Goal: Communication & Community: Participate in discussion

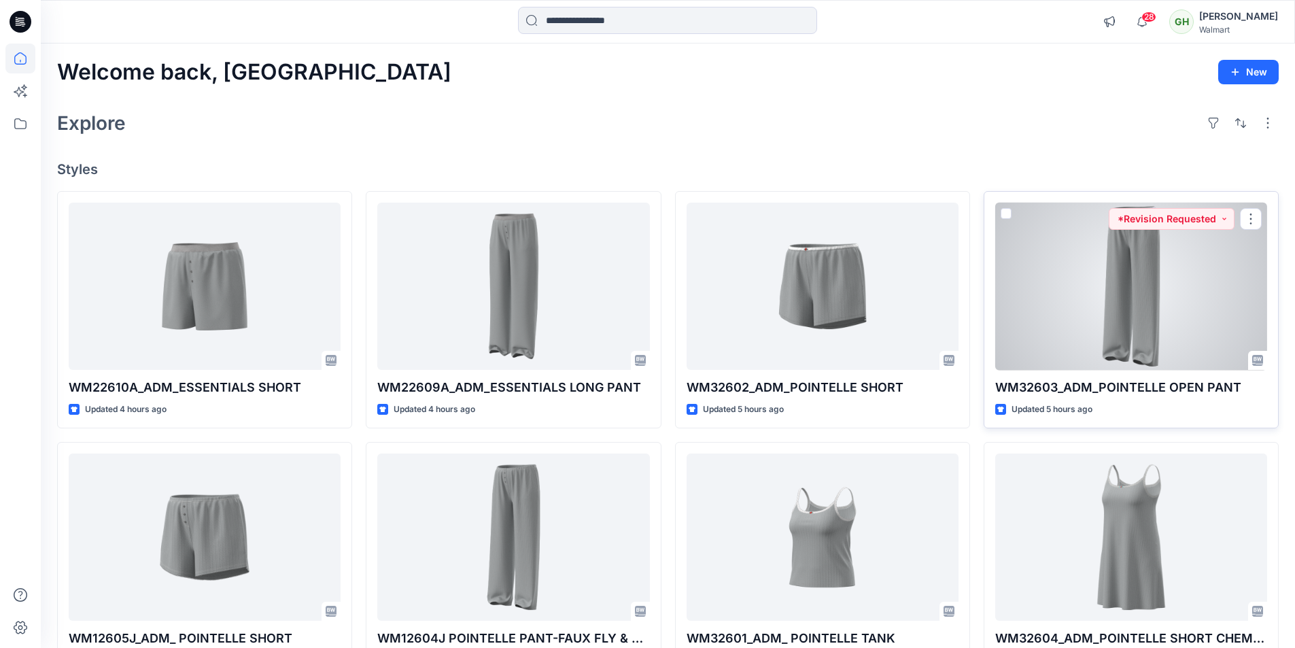
click at [1074, 323] on div at bounding box center [1131, 287] width 272 height 168
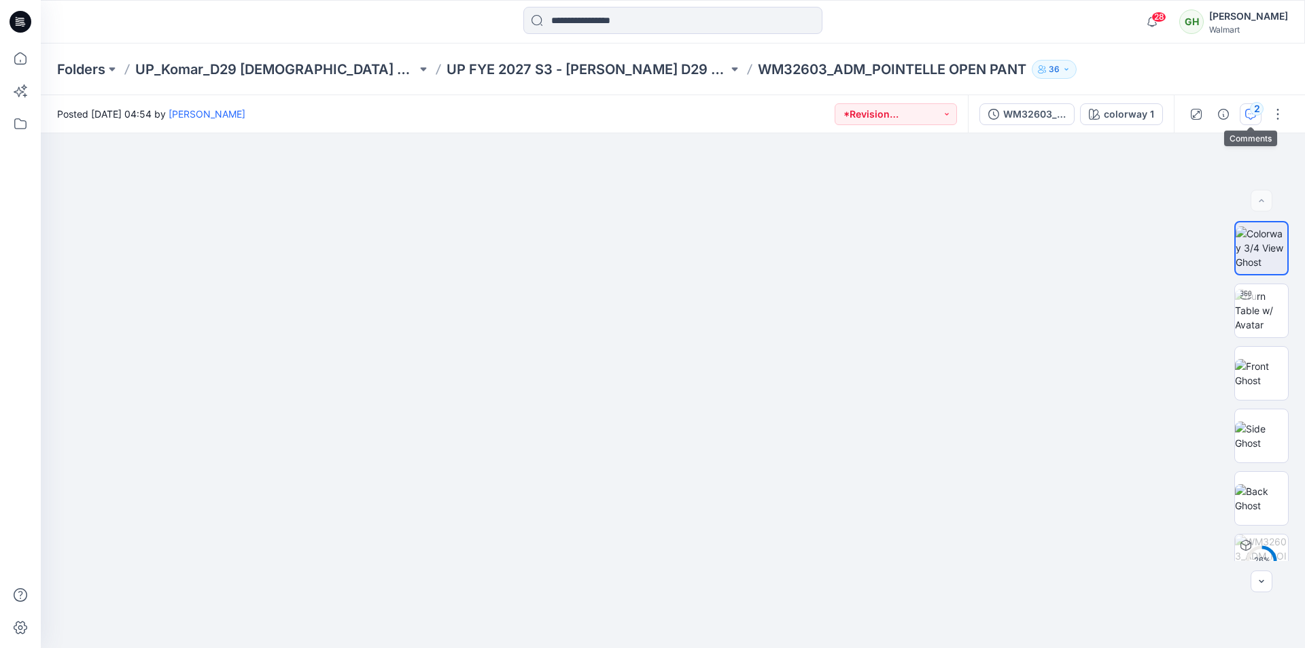
click at [1249, 117] on icon "button" at bounding box center [1250, 114] width 11 height 11
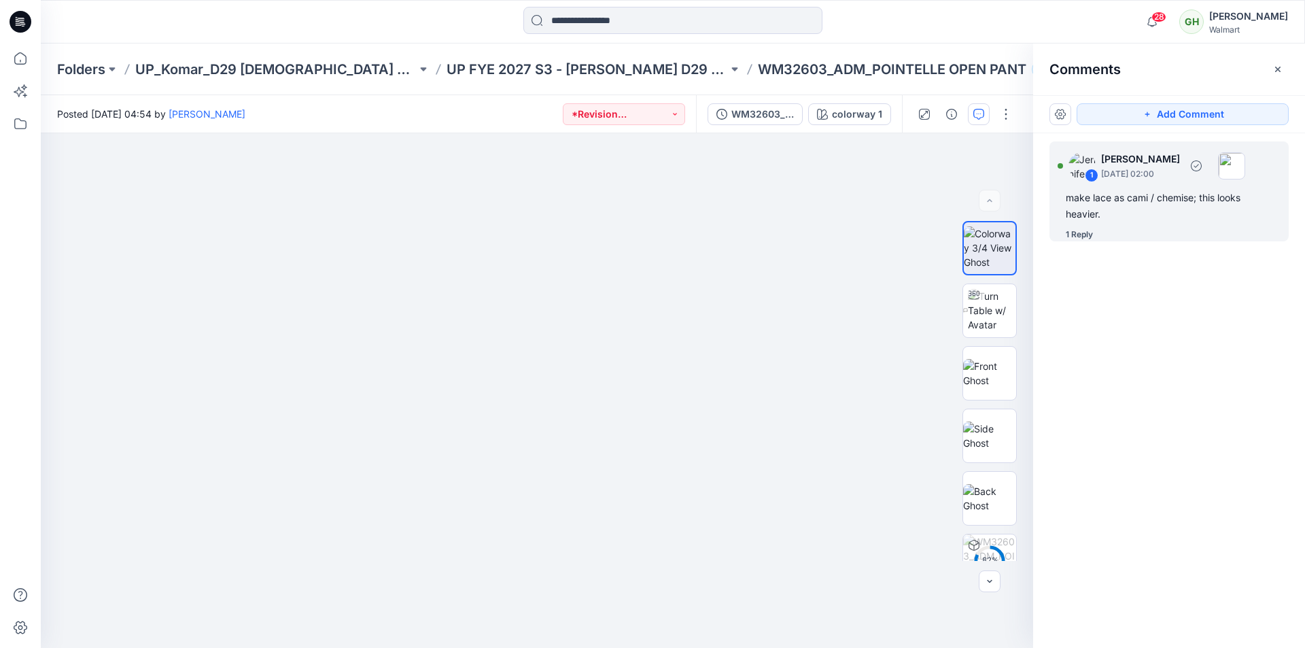
click at [1136, 214] on div "make lace as cami / chemise; this looks heavier." at bounding box center [1169, 206] width 207 height 33
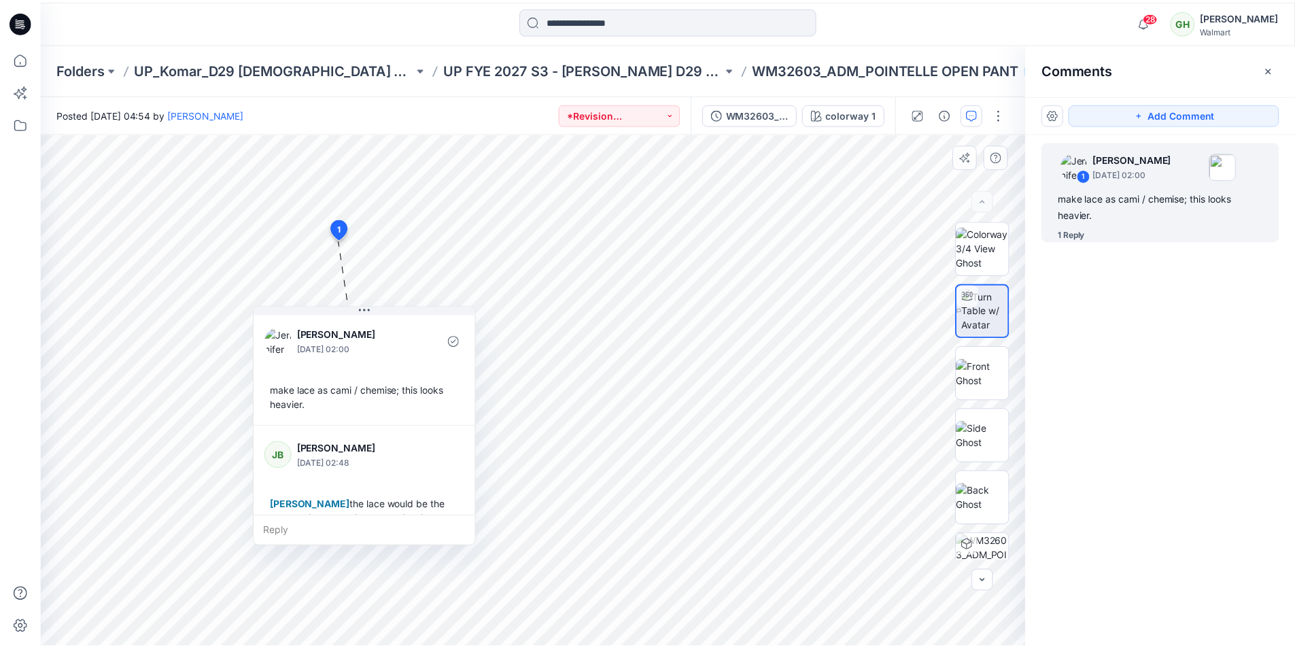
scroll to position [52, 0]
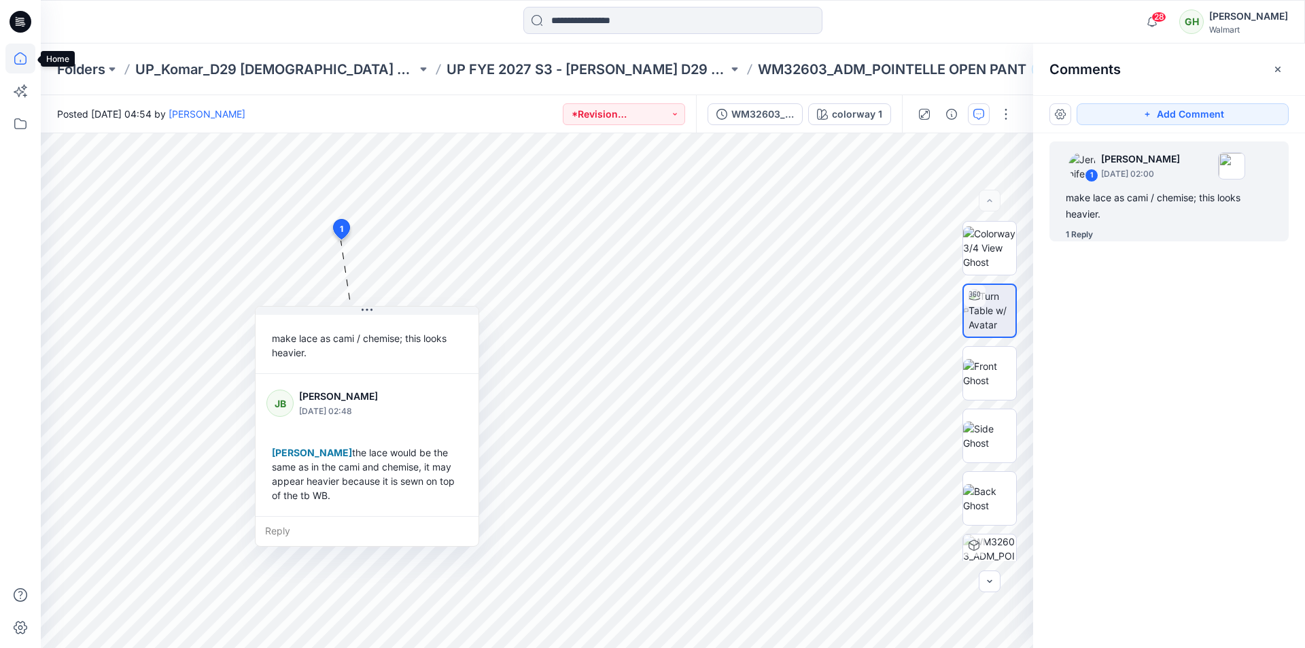
click at [23, 56] on icon at bounding box center [20, 58] width 30 height 30
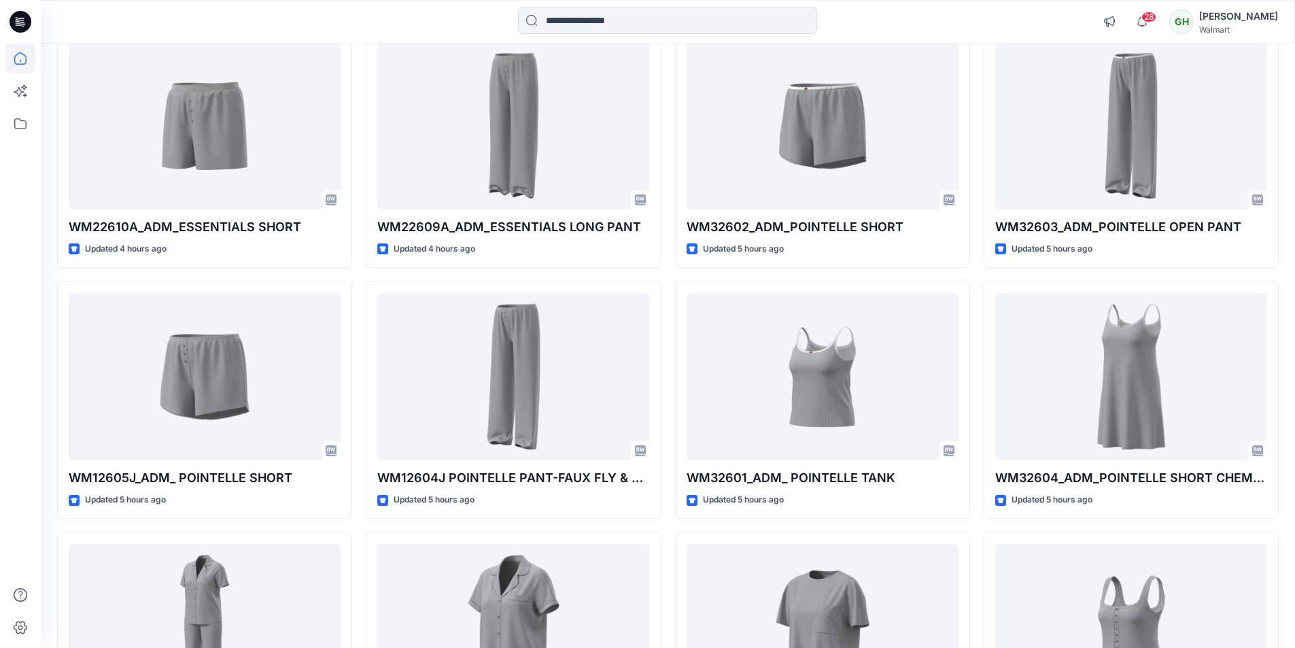
scroll to position [136, 0]
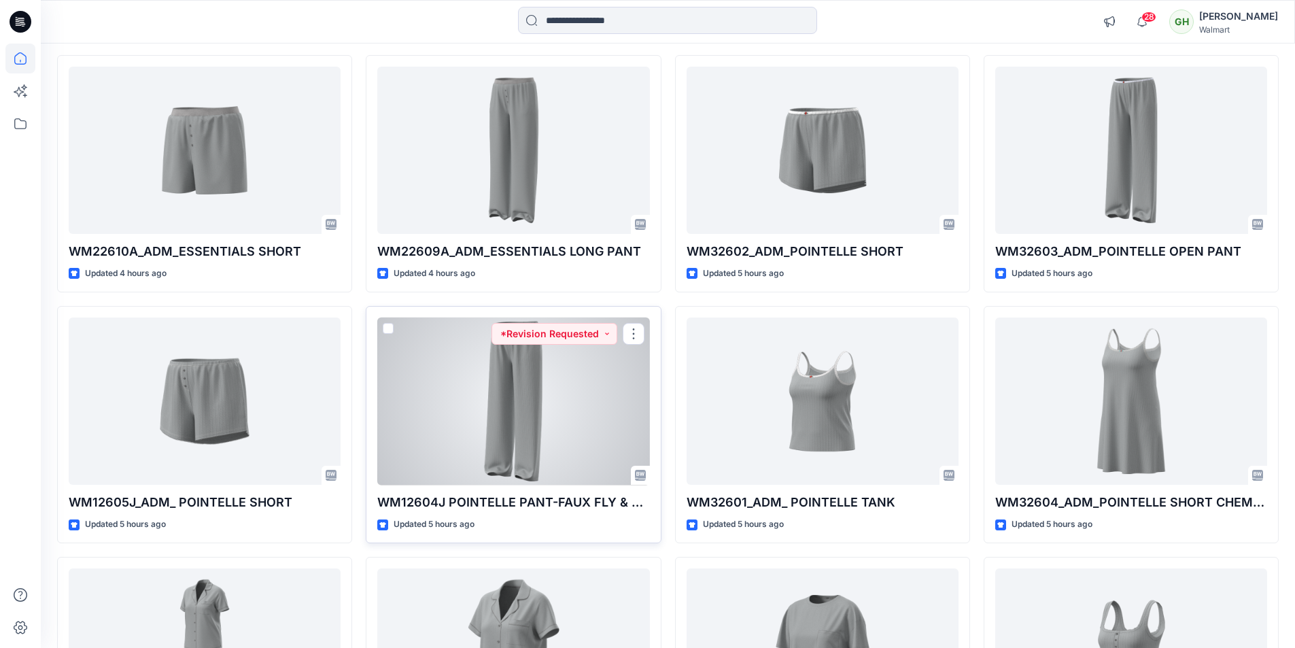
click at [531, 386] on div at bounding box center [513, 401] width 272 height 168
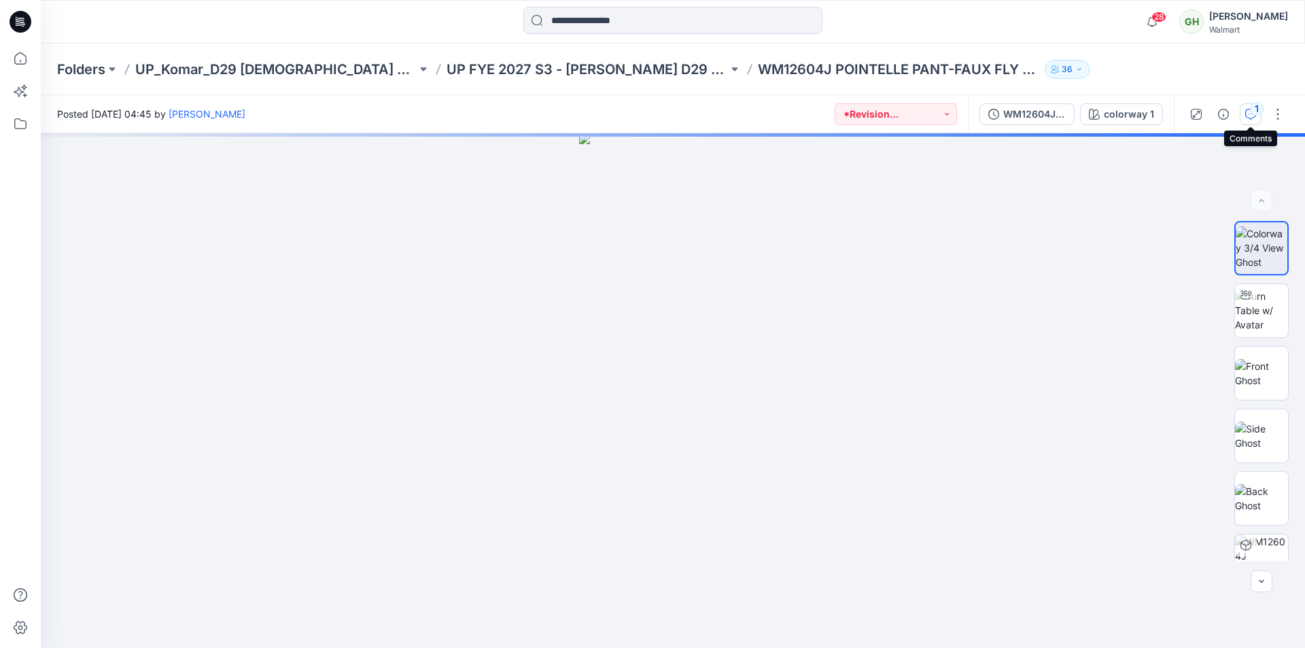
click at [1252, 114] on div "1" at bounding box center [1257, 109] width 14 height 14
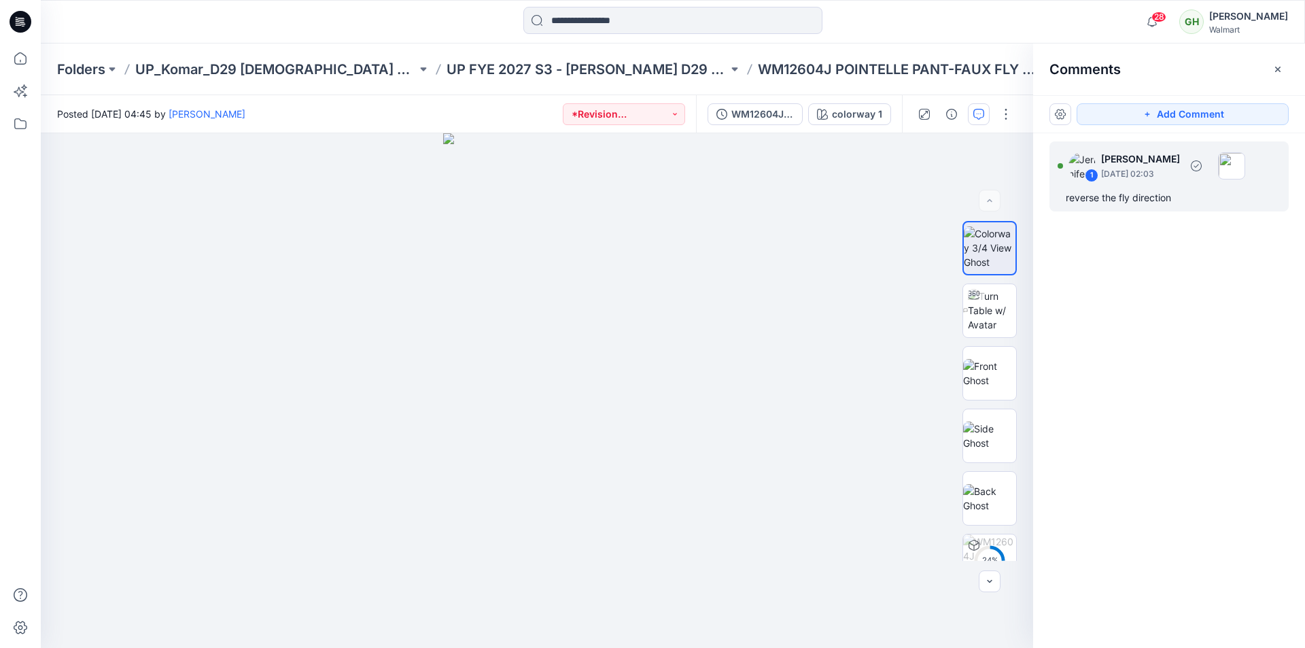
click at [1143, 207] on div "1 Jennifer Yerkes September 11, 2025 02:03 reverse the fly direction" at bounding box center [1168, 176] width 239 height 70
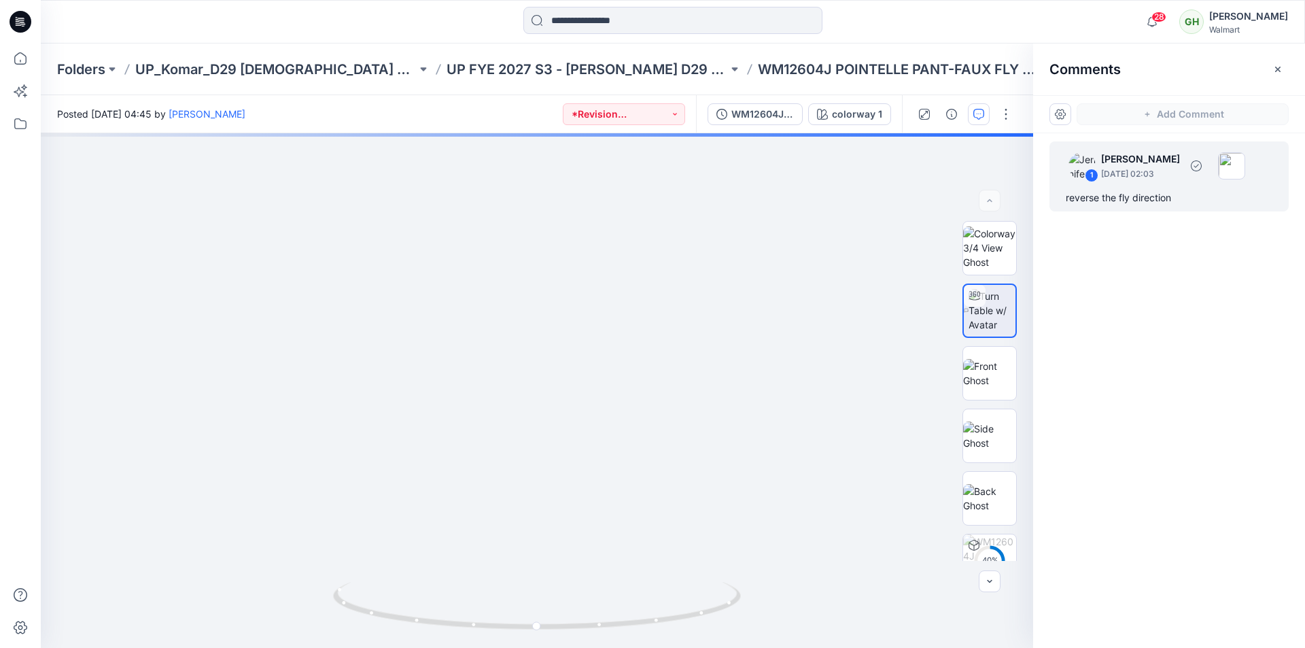
click at [1142, 195] on div "reverse the fly direction" at bounding box center [1169, 198] width 207 height 16
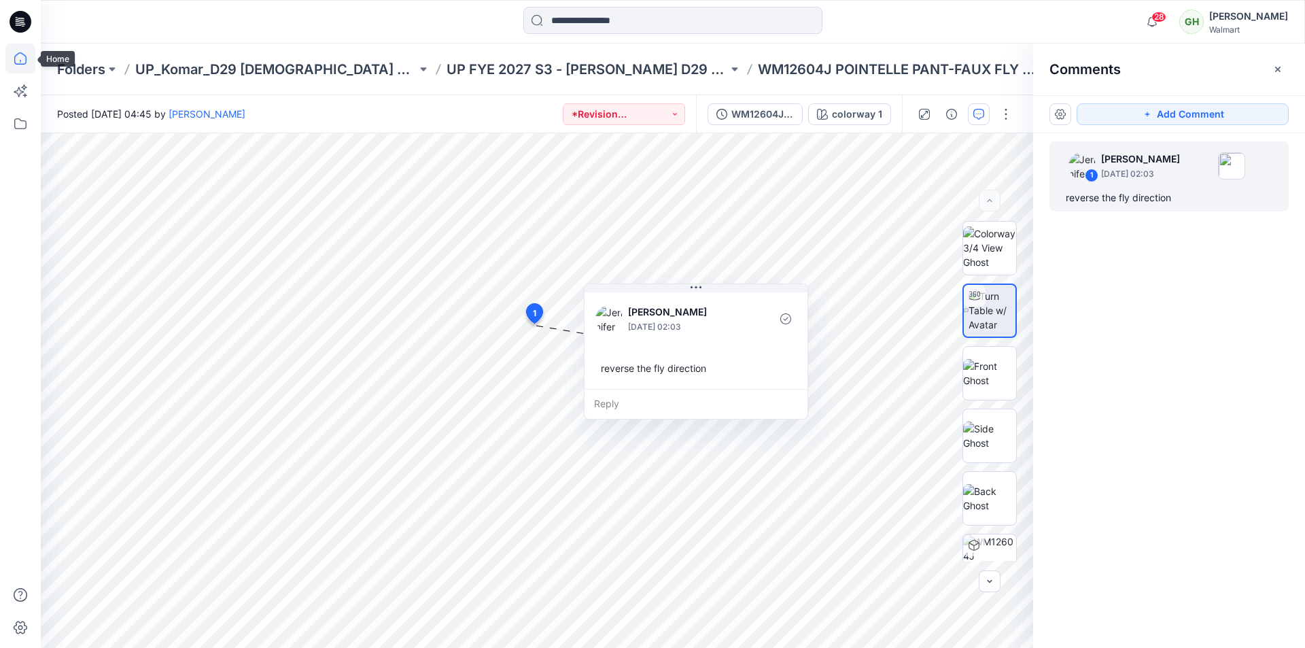
click at [25, 63] on icon at bounding box center [20, 58] width 30 height 30
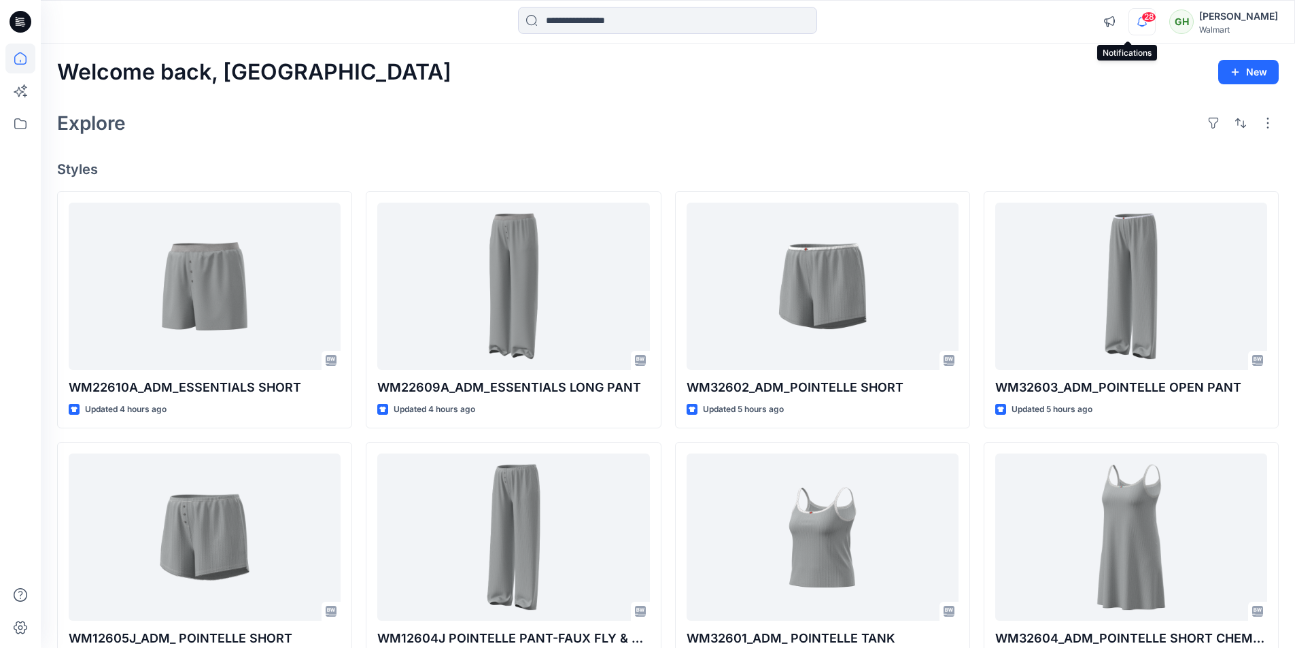
click at [1129, 21] on icon "button" at bounding box center [1142, 21] width 26 height 27
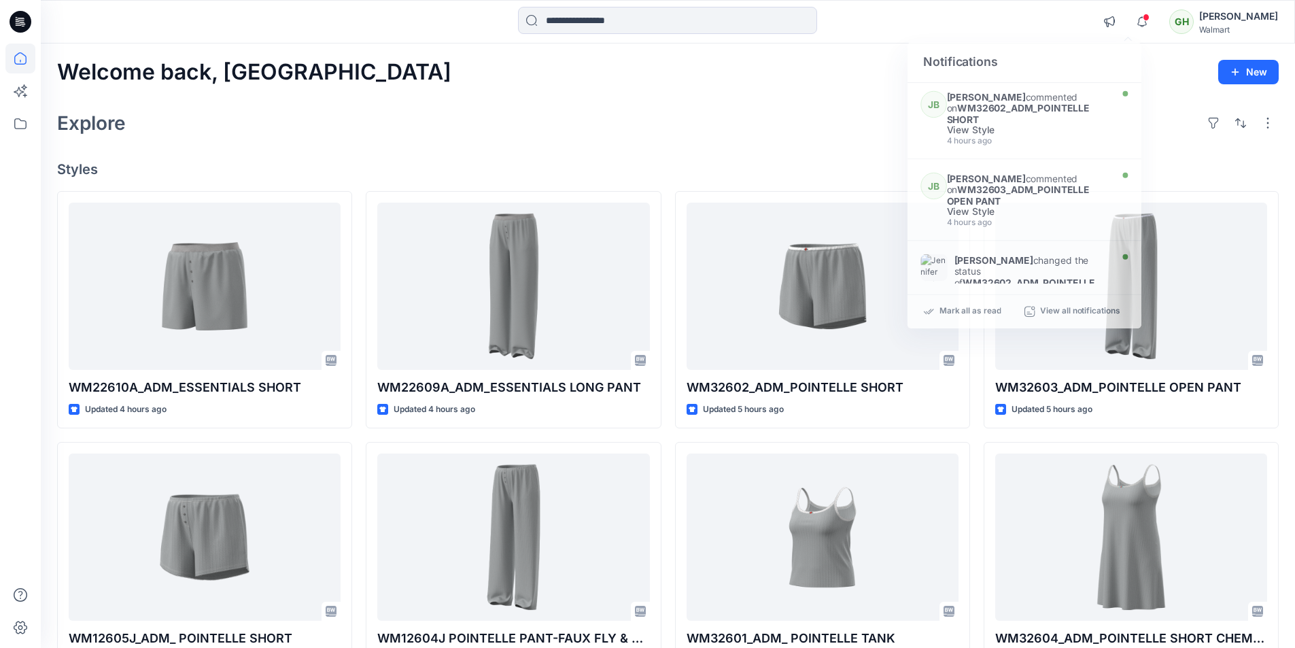
click at [845, 25] on div at bounding box center [667, 22] width 627 height 30
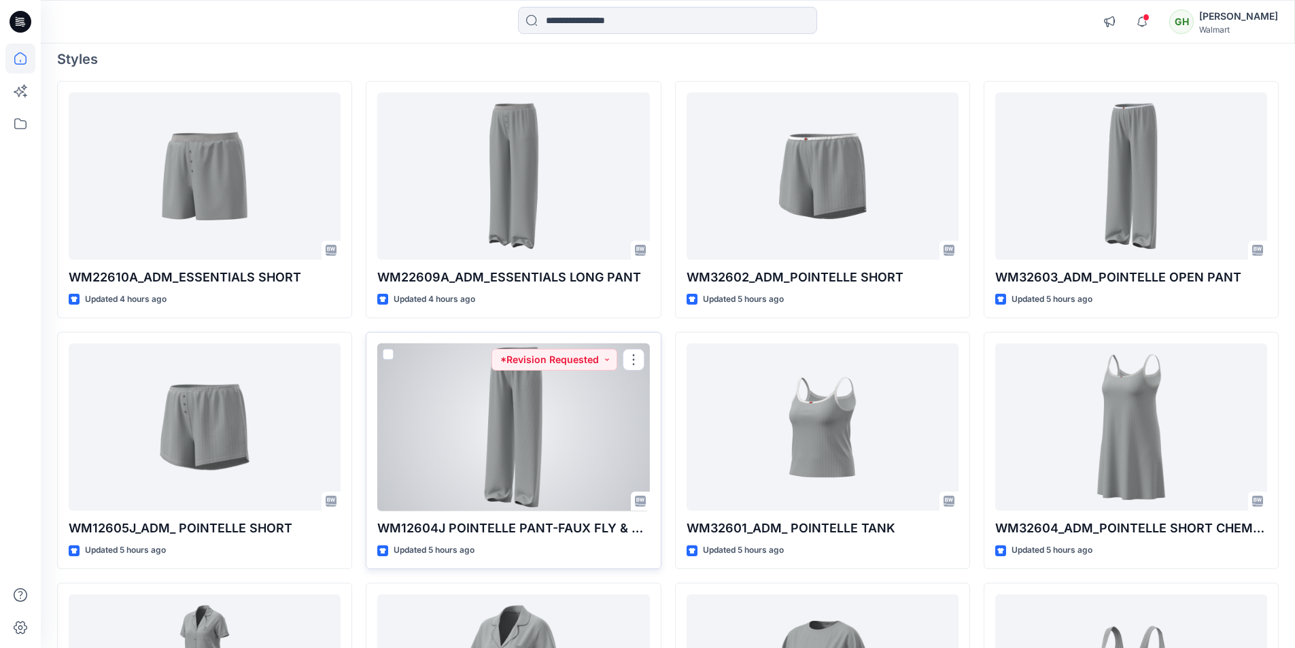
scroll to position [68, 0]
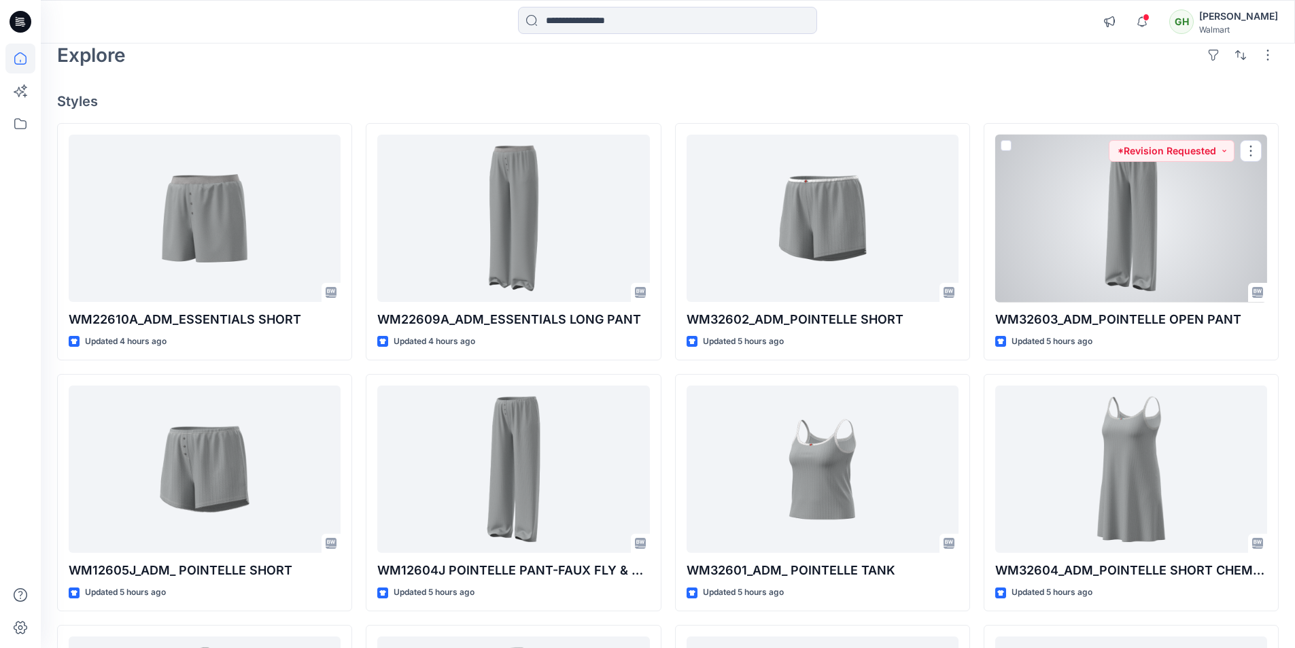
click at [1151, 201] on div at bounding box center [1131, 219] width 272 height 168
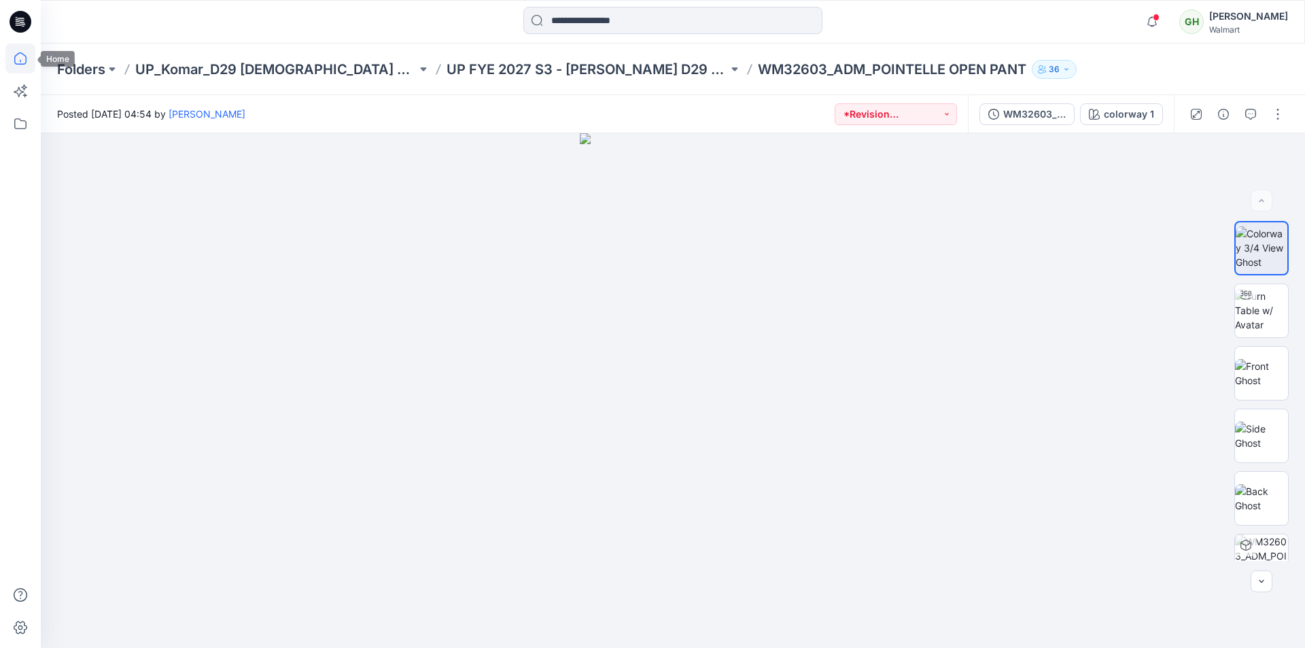
click at [18, 55] on icon at bounding box center [20, 58] width 30 height 30
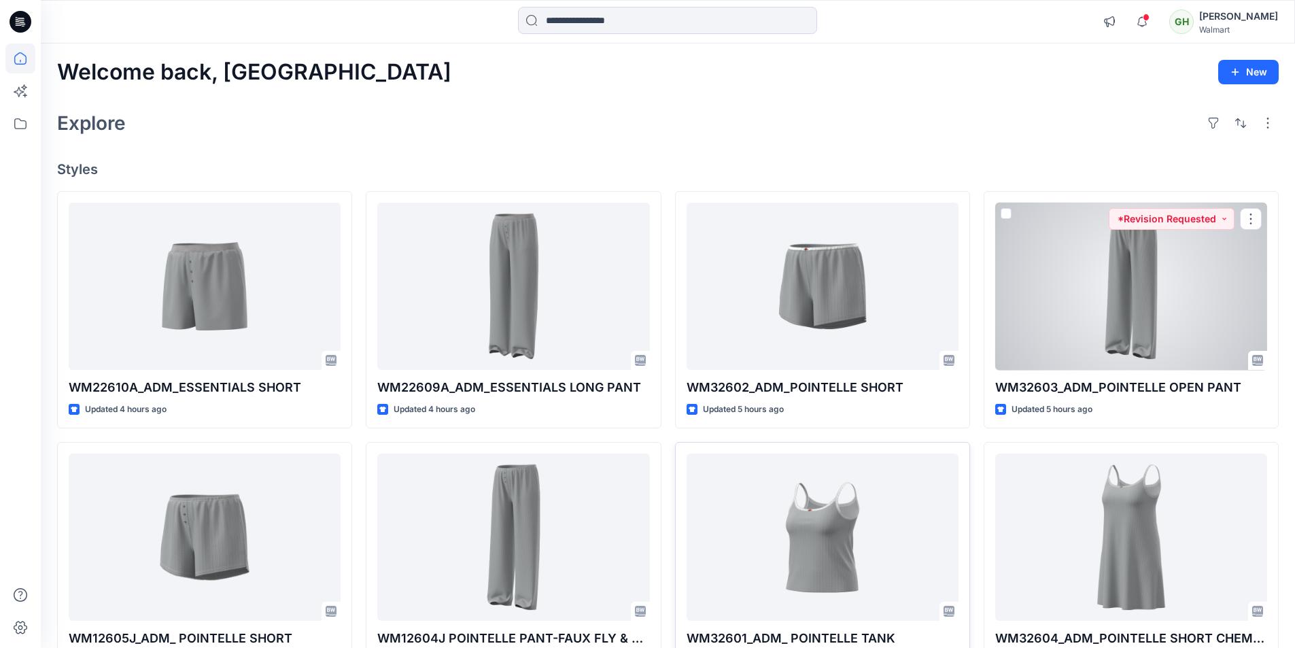
scroll to position [68, 0]
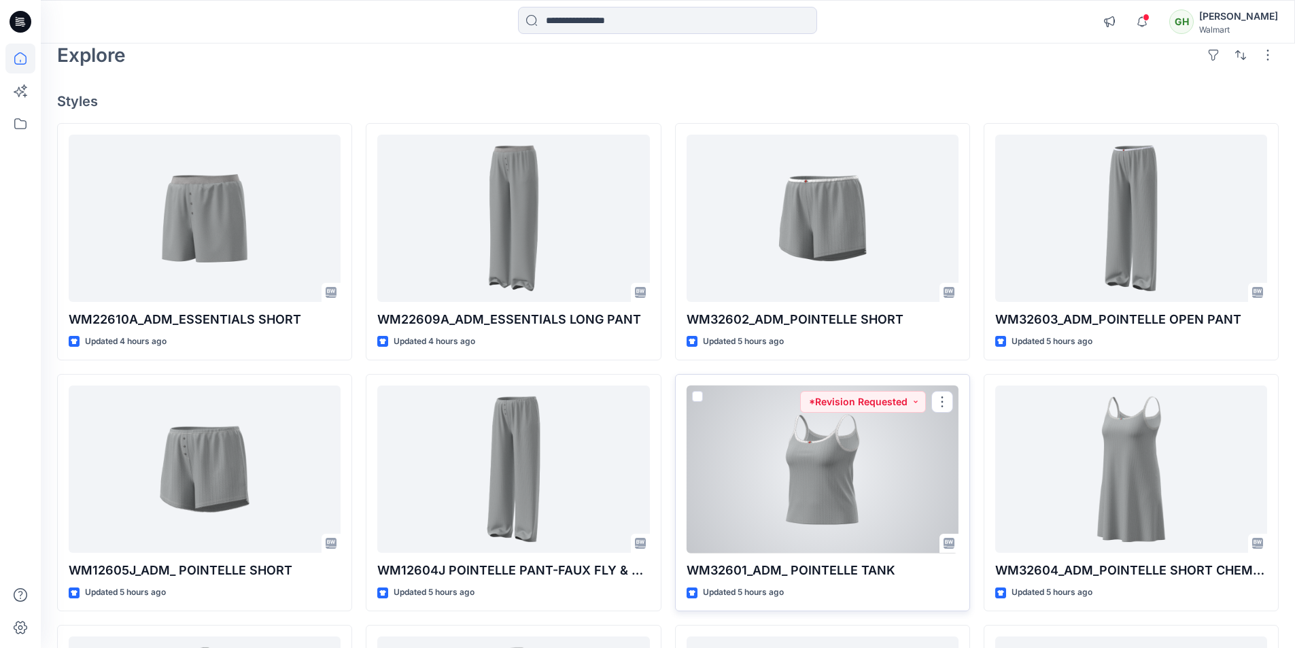
click at [775, 480] on div at bounding box center [822, 469] width 272 height 168
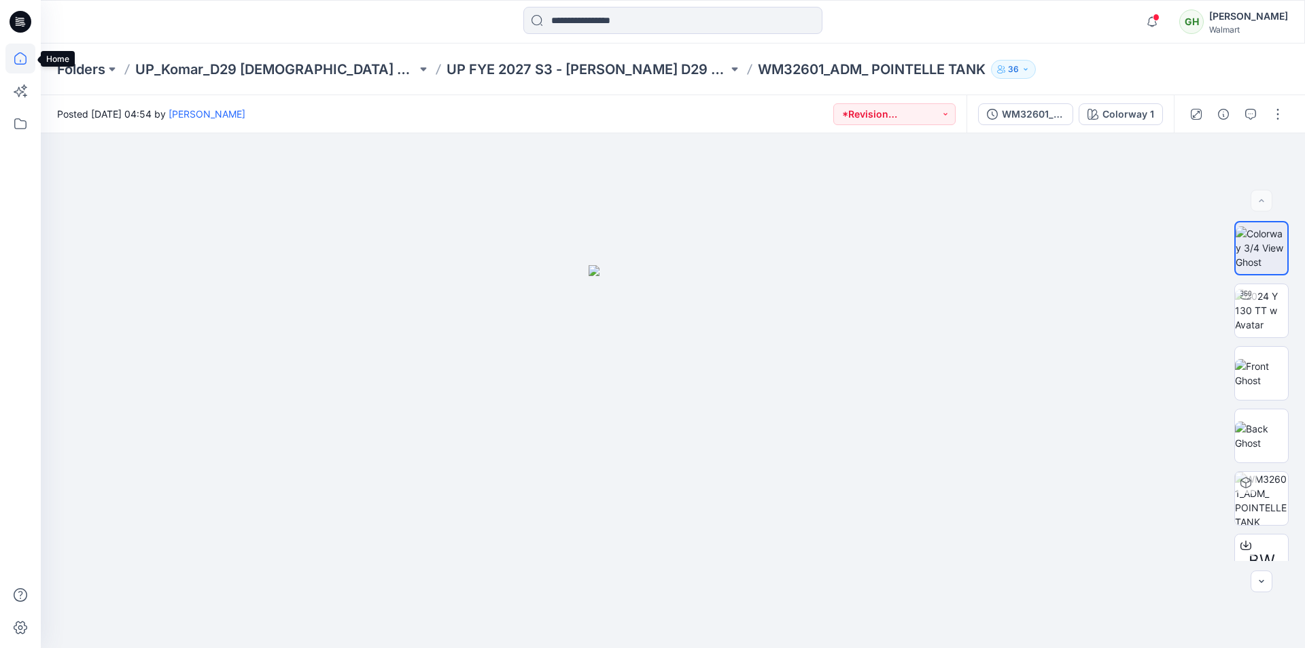
click at [20, 62] on icon at bounding box center [20, 58] width 30 height 30
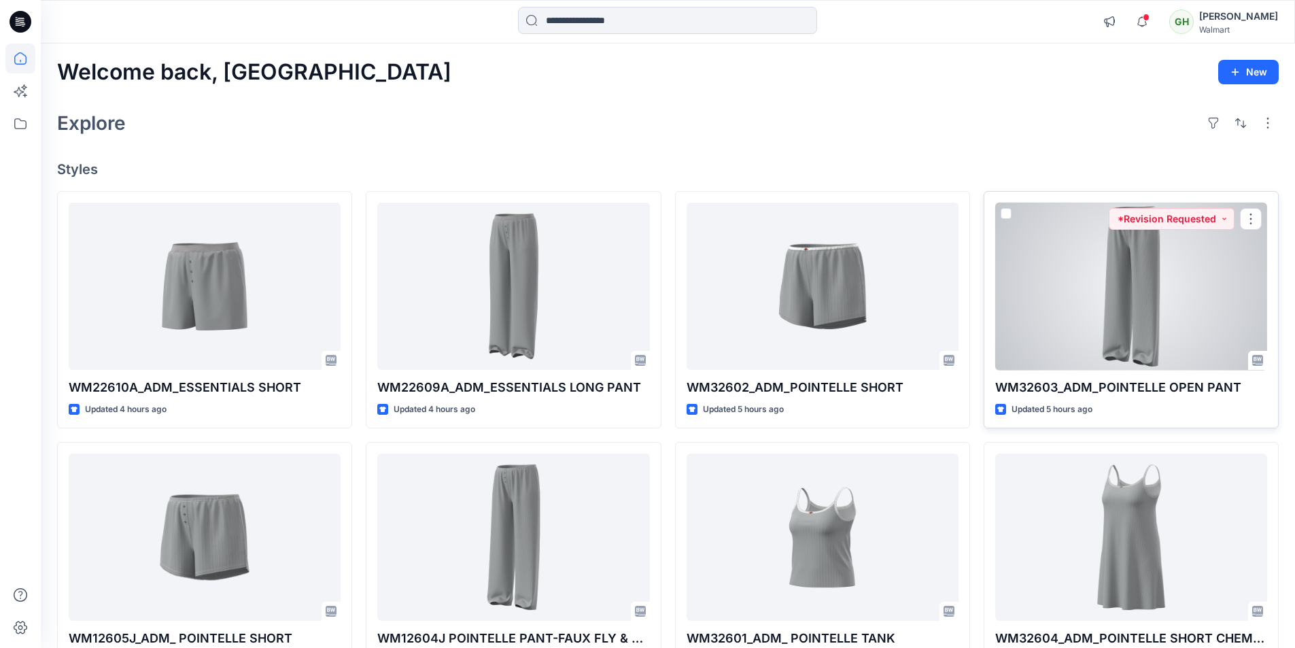
click at [1083, 300] on div at bounding box center [1131, 287] width 272 height 168
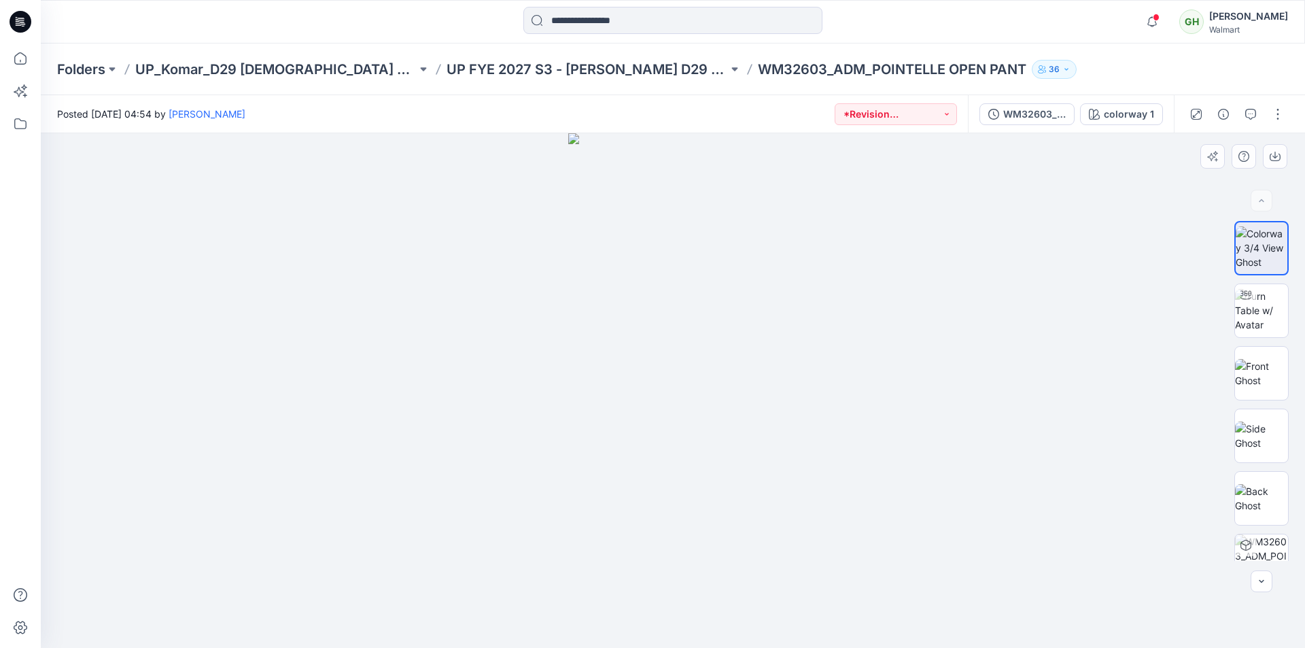
drag, startPoint x: 636, startPoint y: 245, endPoint x: 658, endPoint y: 403, distance: 159.8
click at [14, 64] on icon at bounding box center [20, 58] width 30 height 30
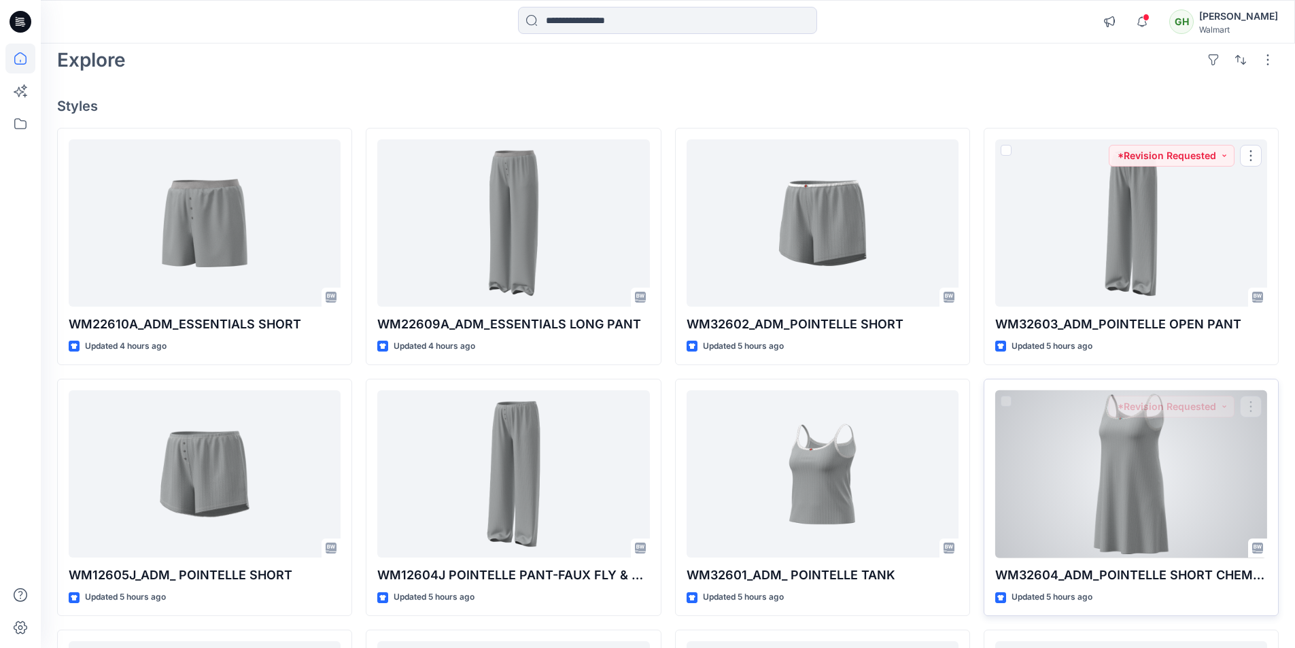
scroll to position [136, 0]
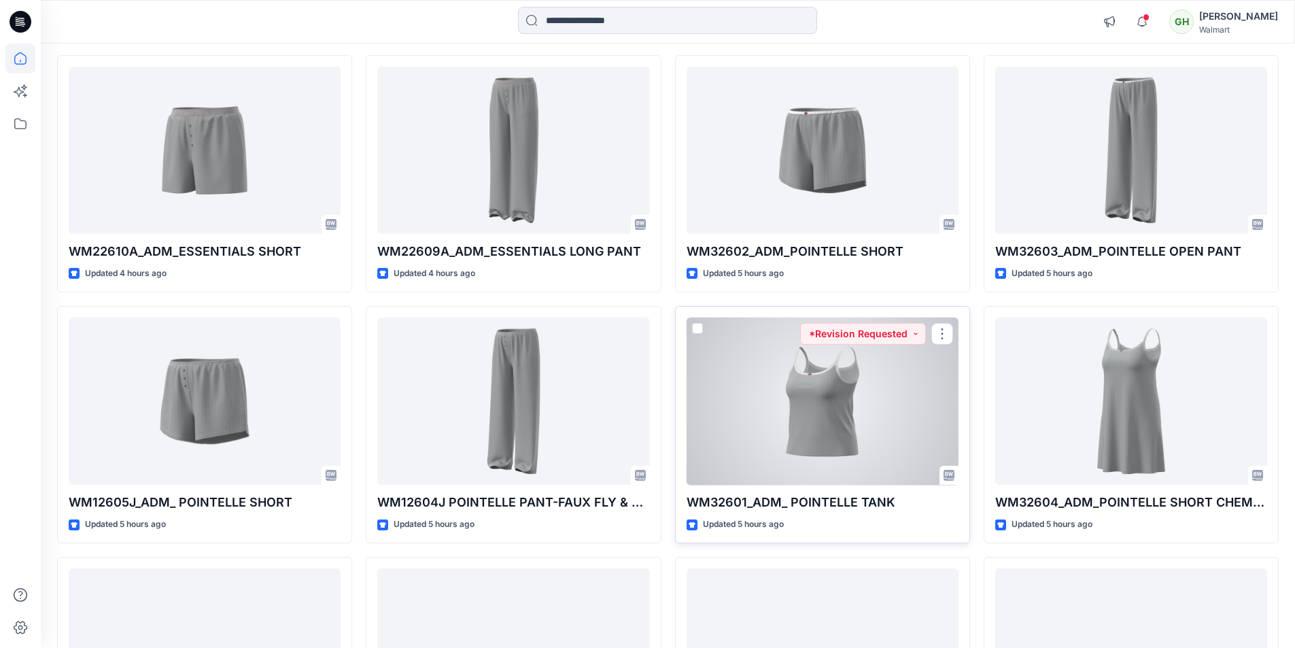
click at [900, 444] on div at bounding box center [822, 401] width 272 height 168
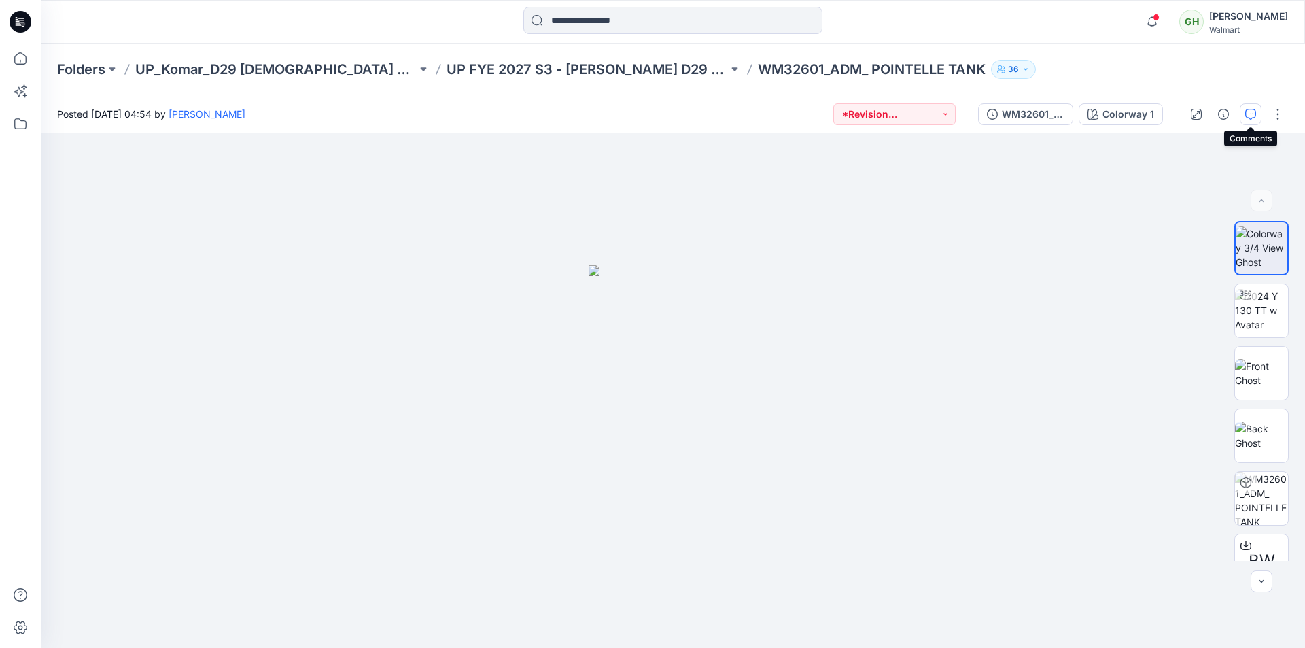
click at [1247, 115] on icon "button" at bounding box center [1250, 114] width 11 height 11
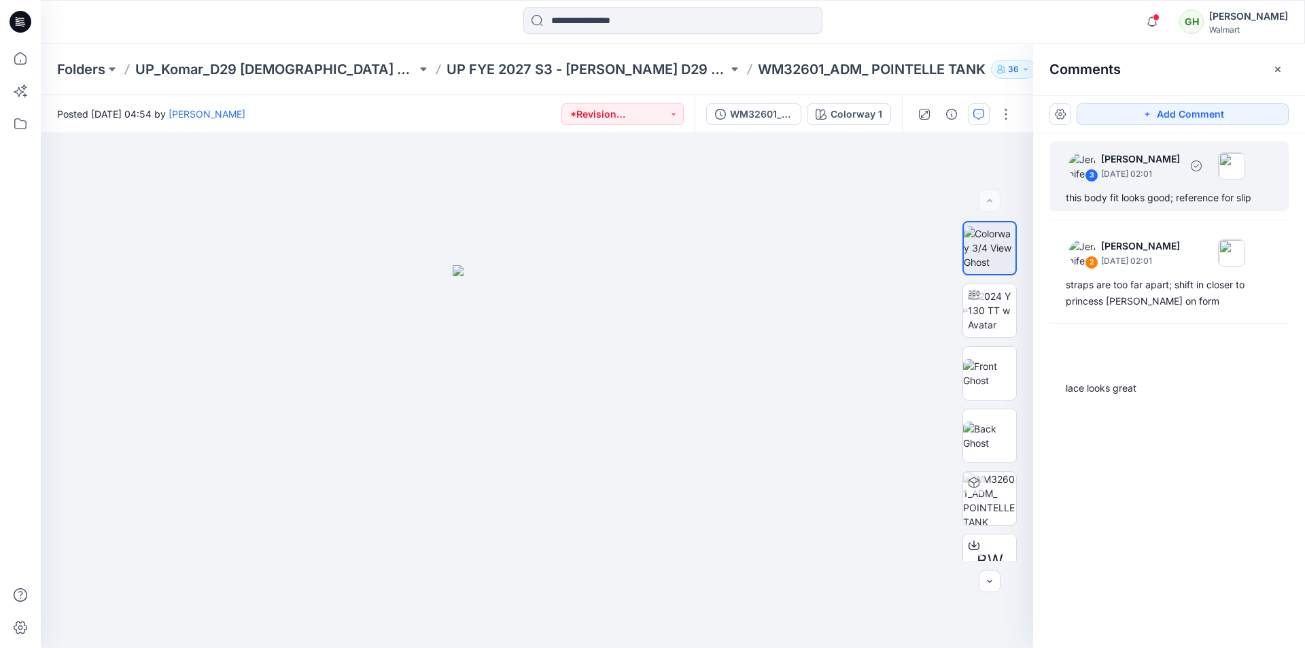
click at [1172, 205] on div "this body fit looks good; reference for slip" at bounding box center [1169, 198] width 207 height 16
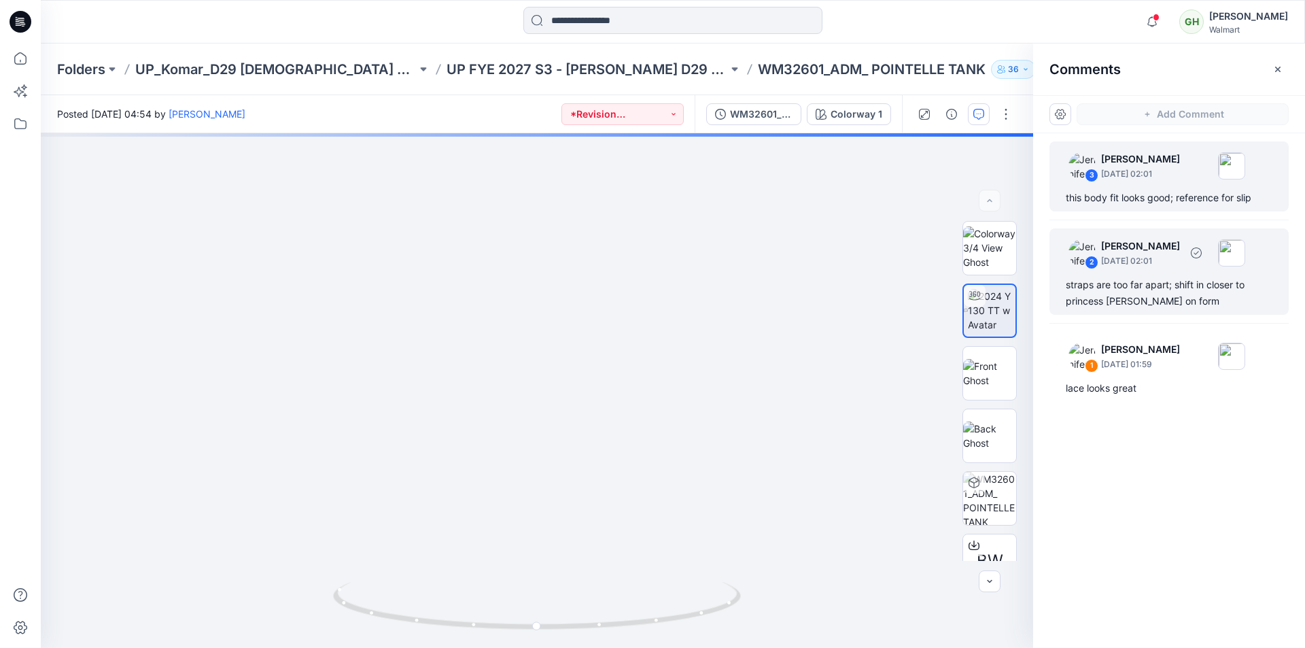
click at [1163, 300] on div "straps are too far apart; shift in closer to princess seam on form" at bounding box center [1169, 293] width 207 height 33
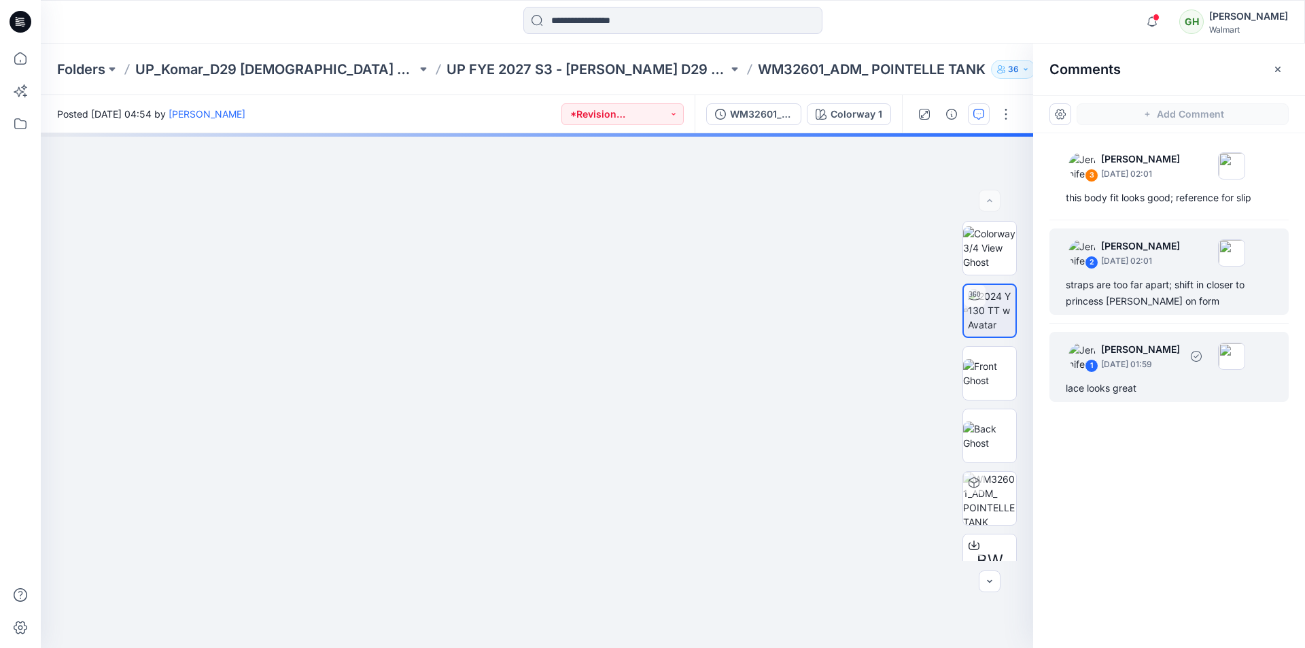
click at [1132, 389] on div "lace looks great" at bounding box center [1169, 388] width 207 height 16
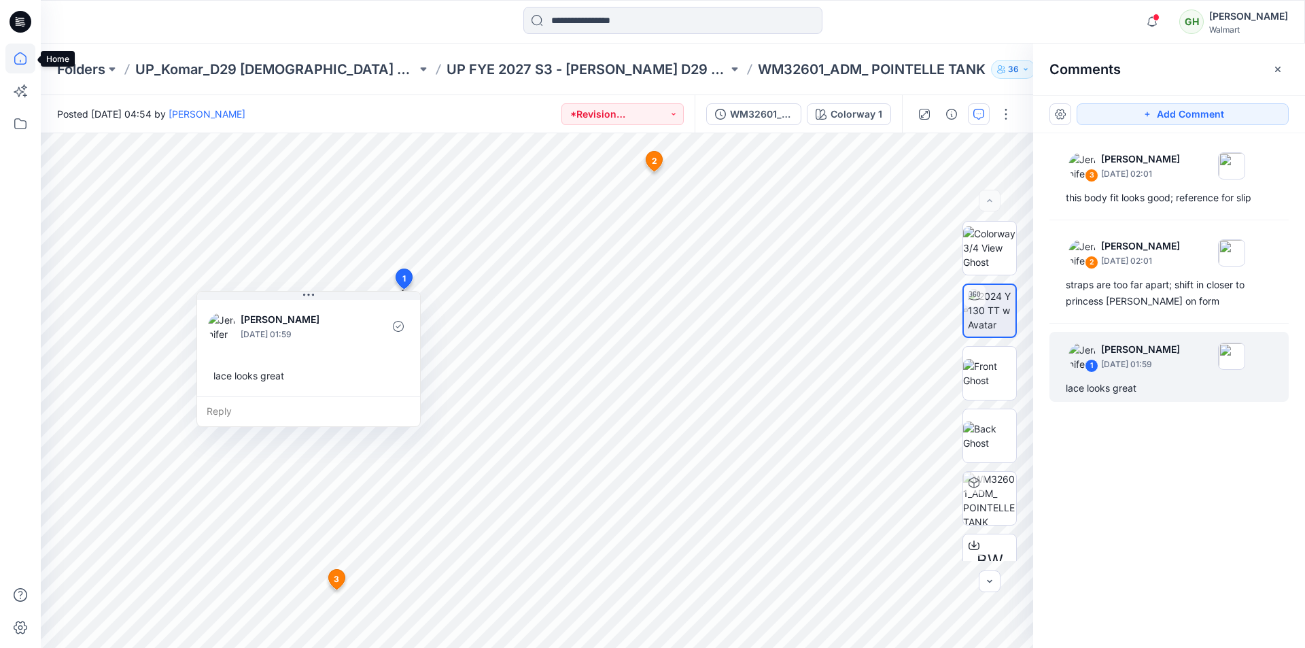
click at [19, 59] on icon at bounding box center [20, 58] width 30 height 30
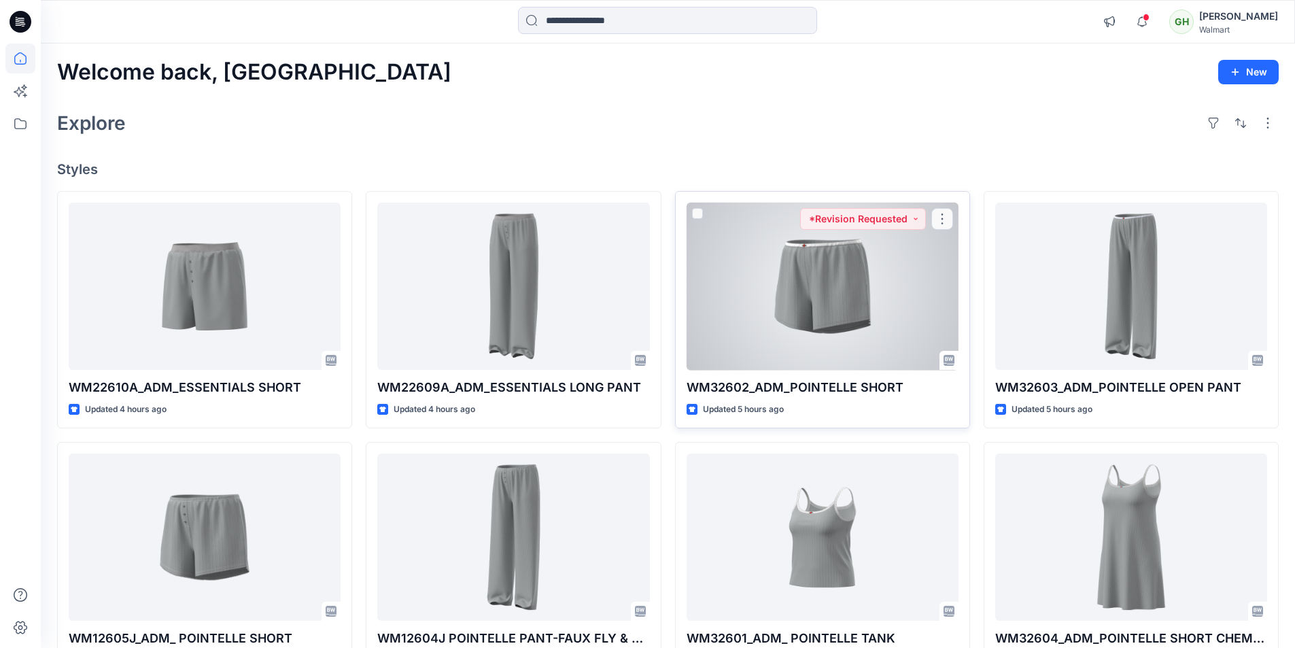
click at [867, 304] on div at bounding box center [822, 287] width 272 height 168
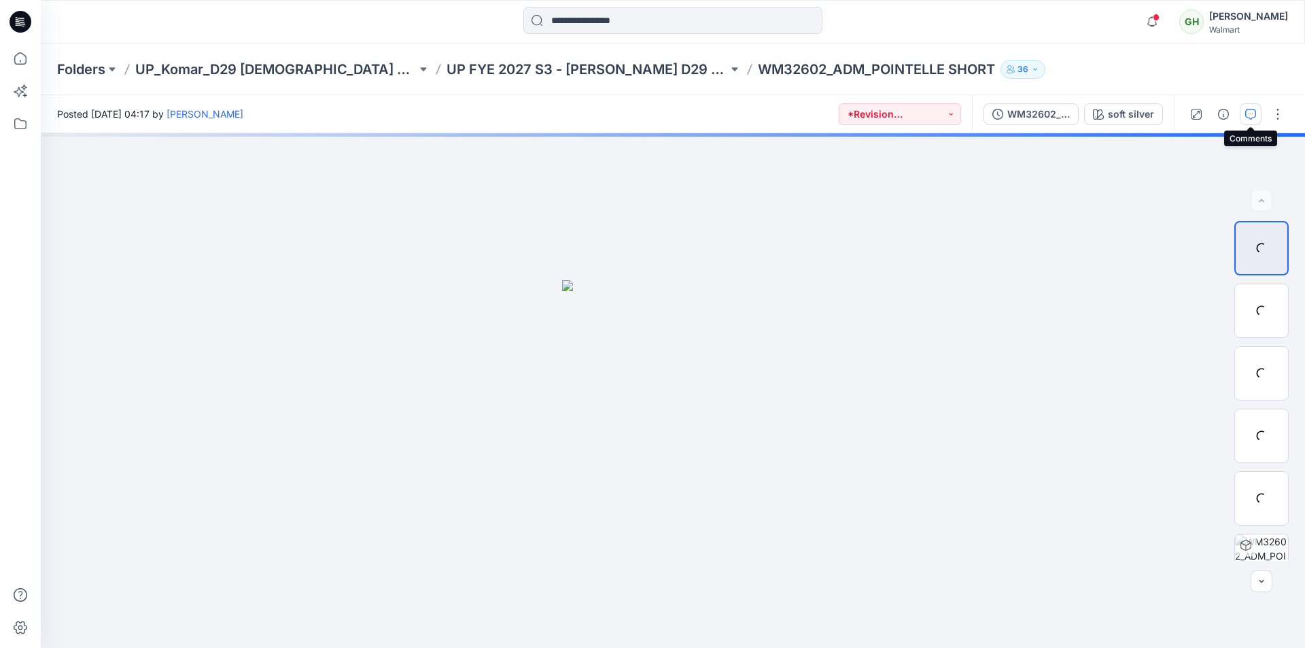
click at [1248, 116] on icon "button" at bounding box center [1250, 114] width 11 height 11
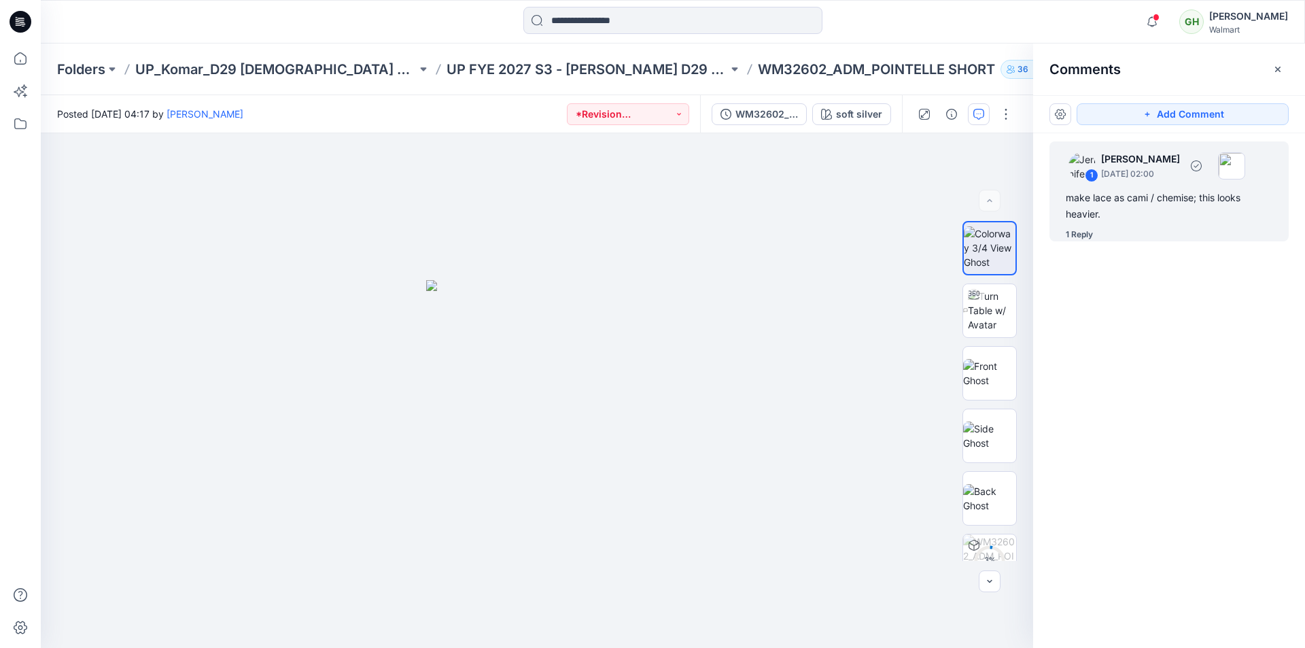
click at [1157, 203] on div "make lace as cami / chemise; this looks heavier." at bounding box center [1169, 206] width 207 height 33
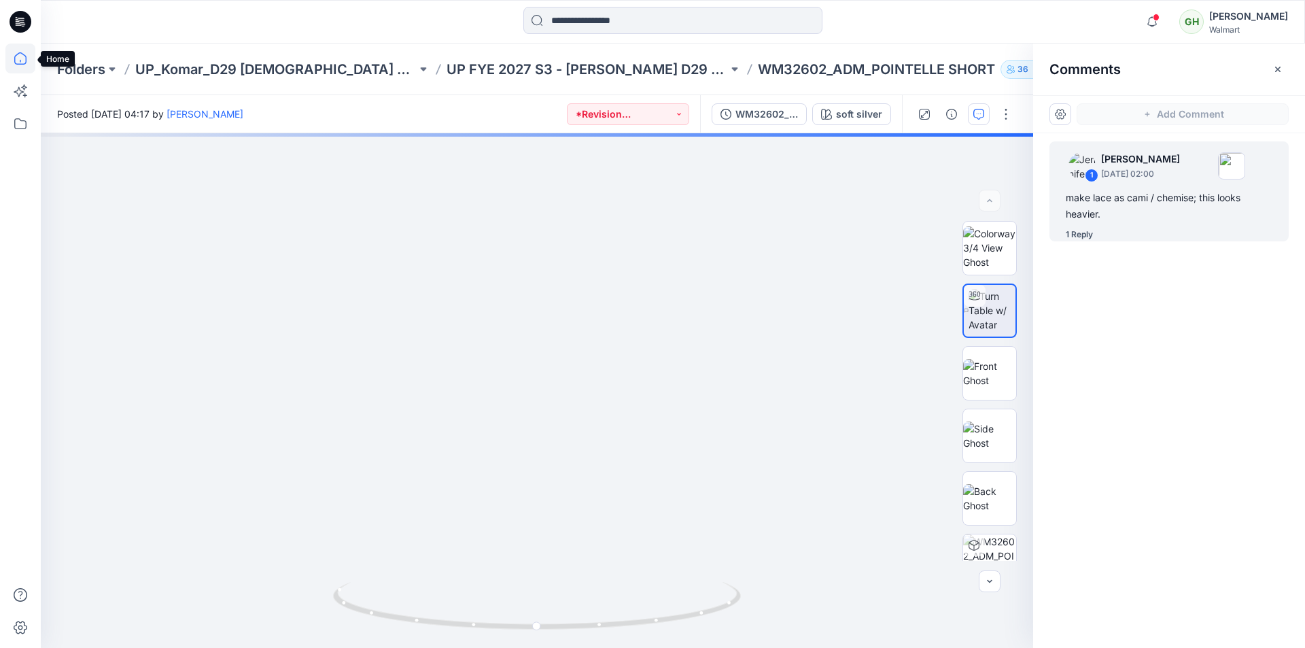
click at [21, 60] on icon at bounding box center [20, 58] width 30 height 30
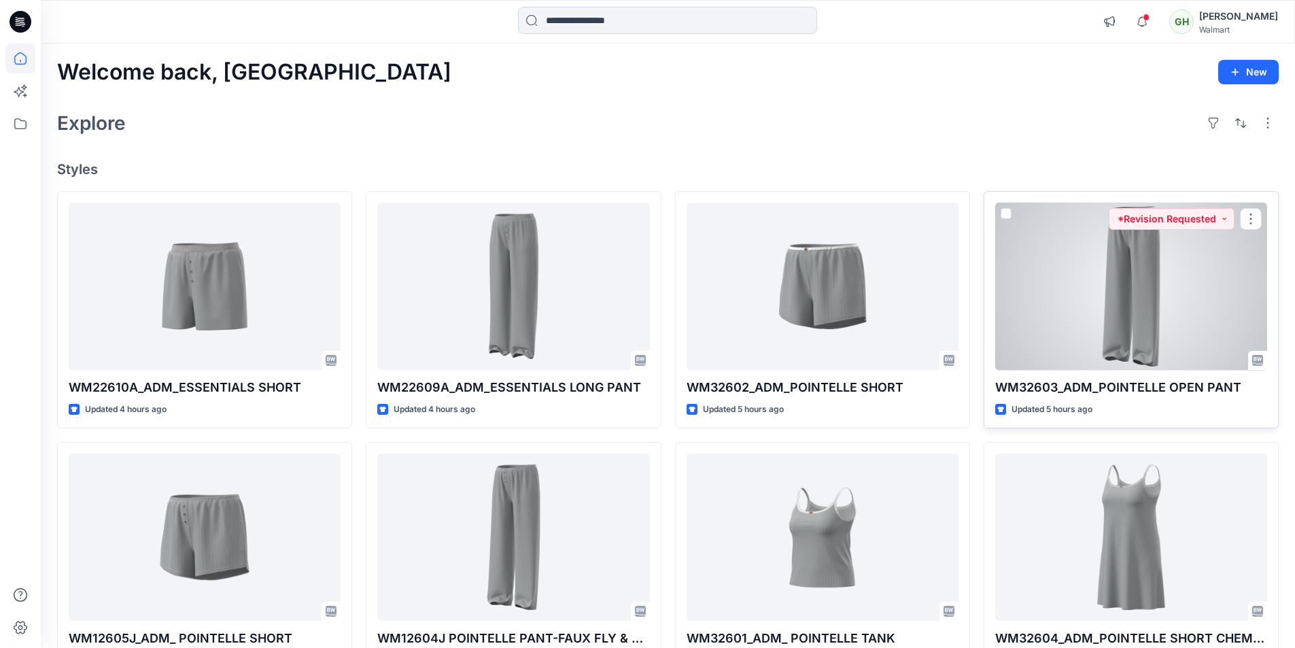
click at [1151, 334] on div at bounding box center [1131, 287] width 272 height 168
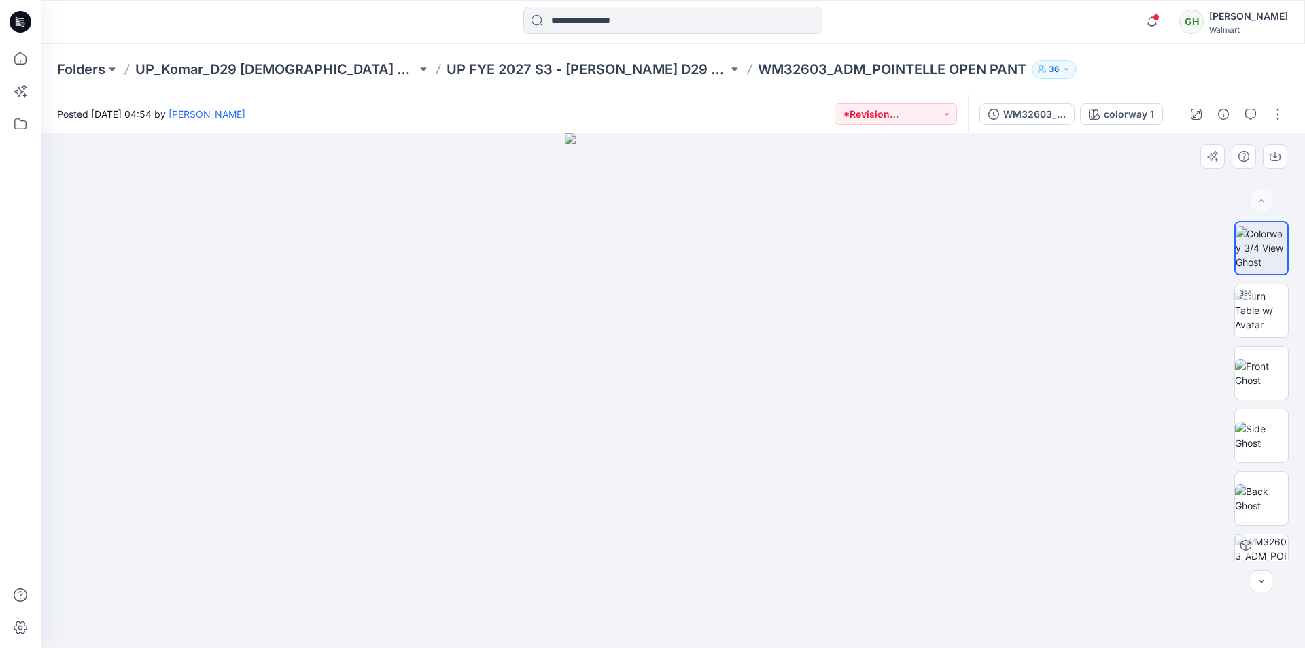
drag, startPoint x: 714, startPoint y: 264, endPoint x: 750, endPoint y: 461, distance: 199.6
click at [16, 58] on icon at bounding box center [20, 58] width 30 height 30
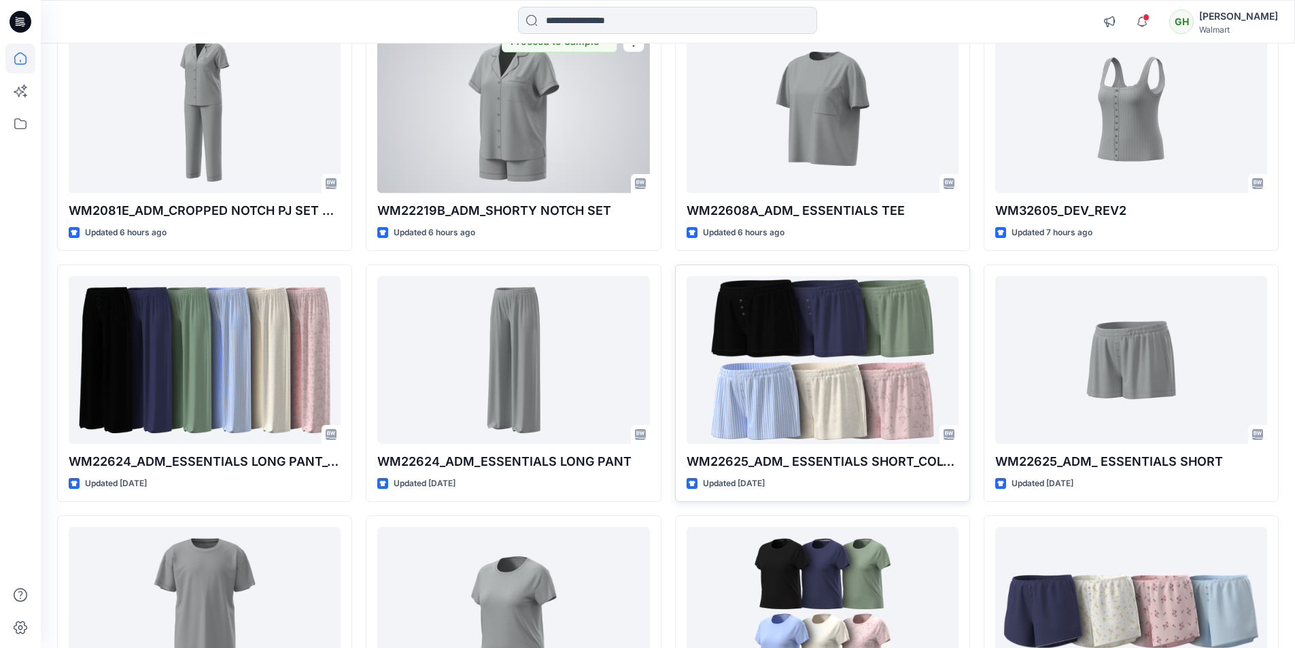
scroll to position [680, 0]
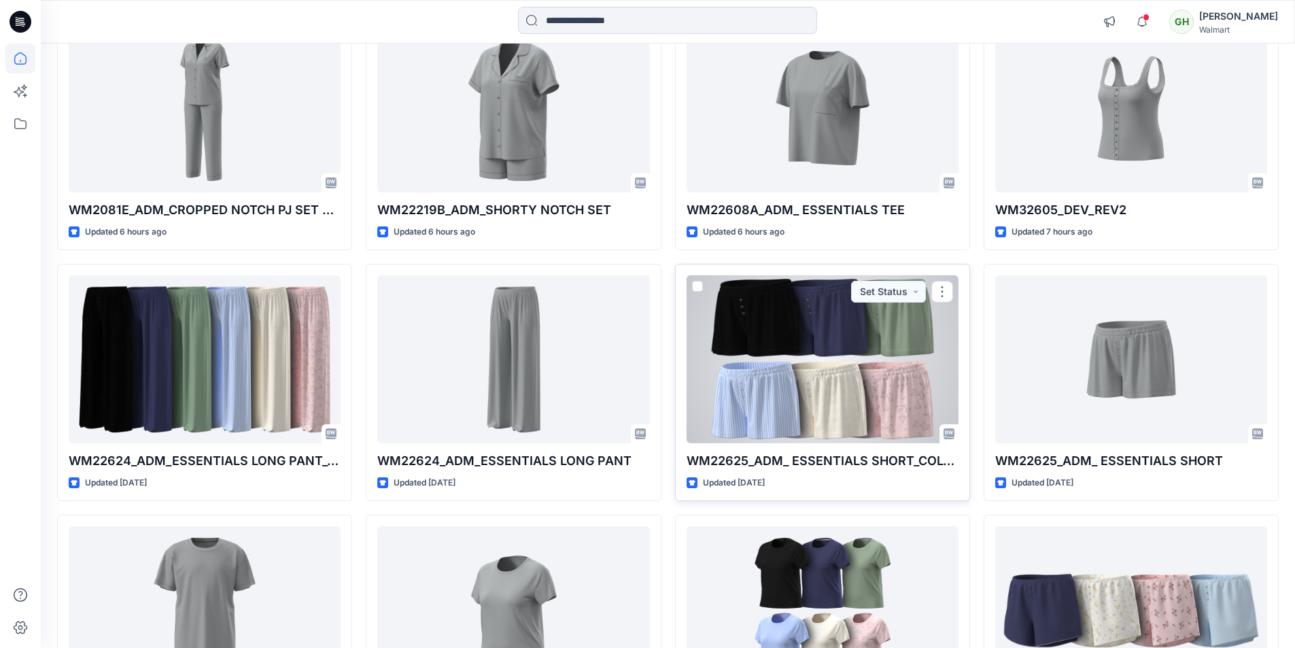
click at [848, 371] on div at bounding box center [822, 359] width 272 height 168
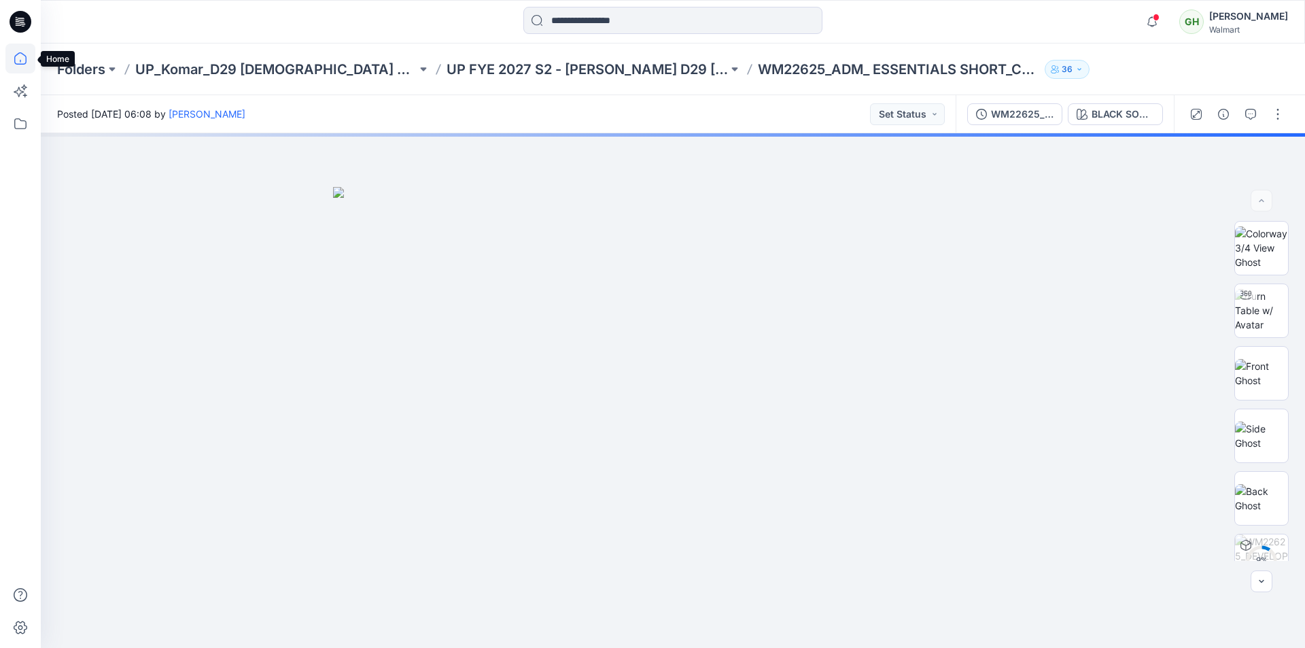
click at [20, 64] on icon at bounding box center [20, 58] width 12 height 12
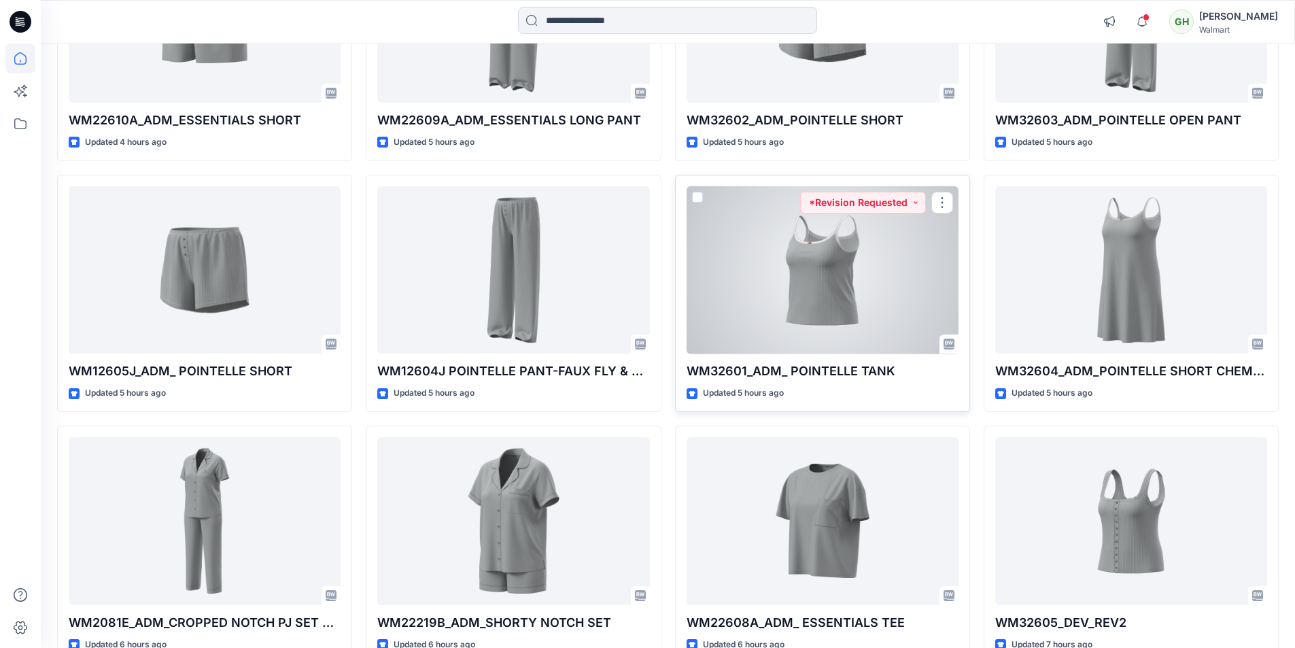
scroll to position [272, 0]
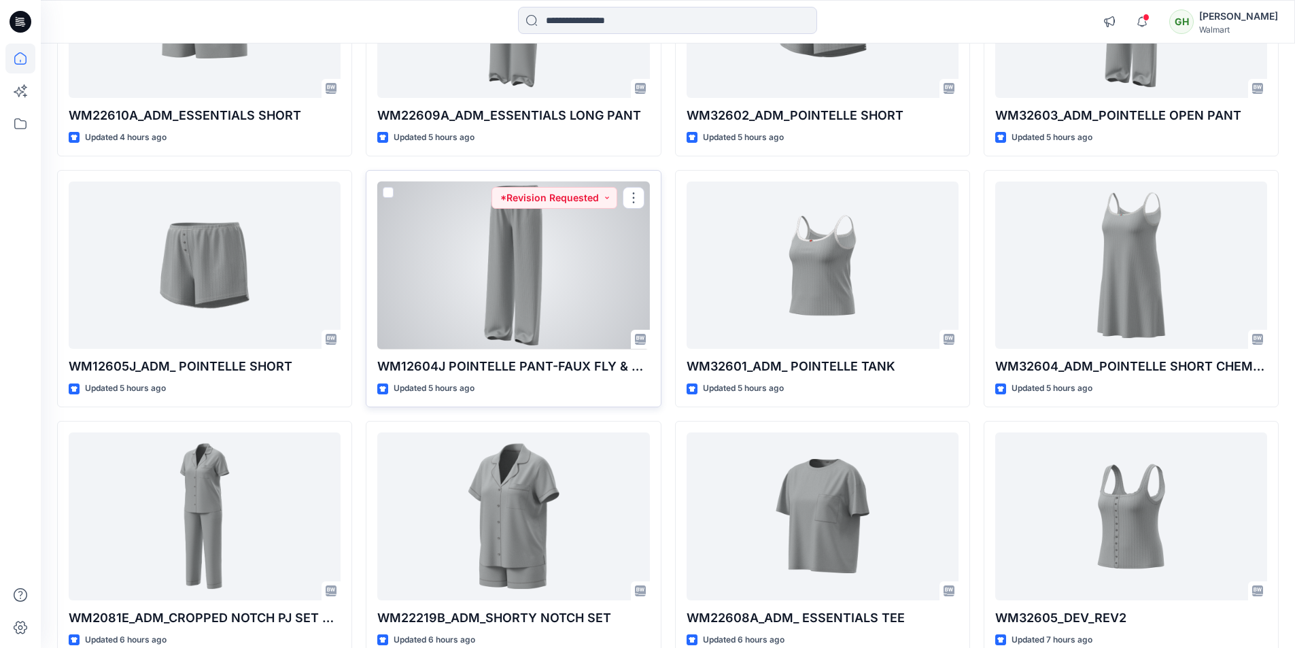
click at [504, 285] on div at bounding box center [513, 265] width 272 height 168
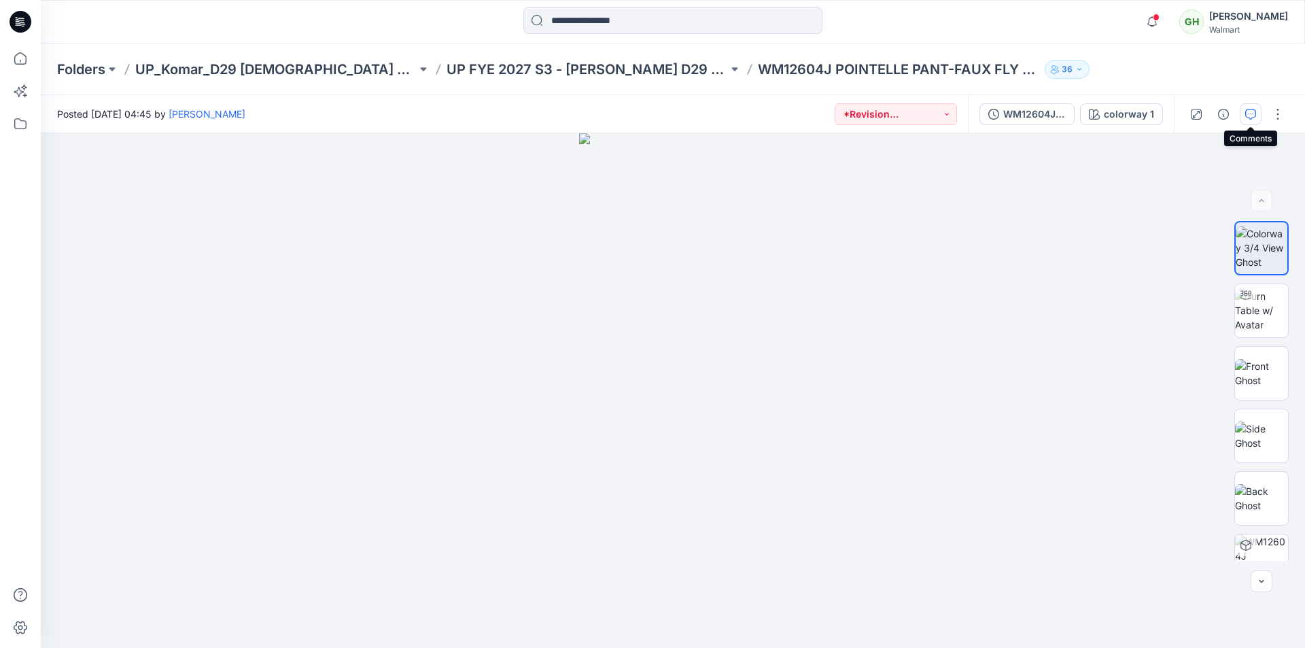
click at [1243, 111] on button "button" at bounding box center [1251, 114] width 22 height 22
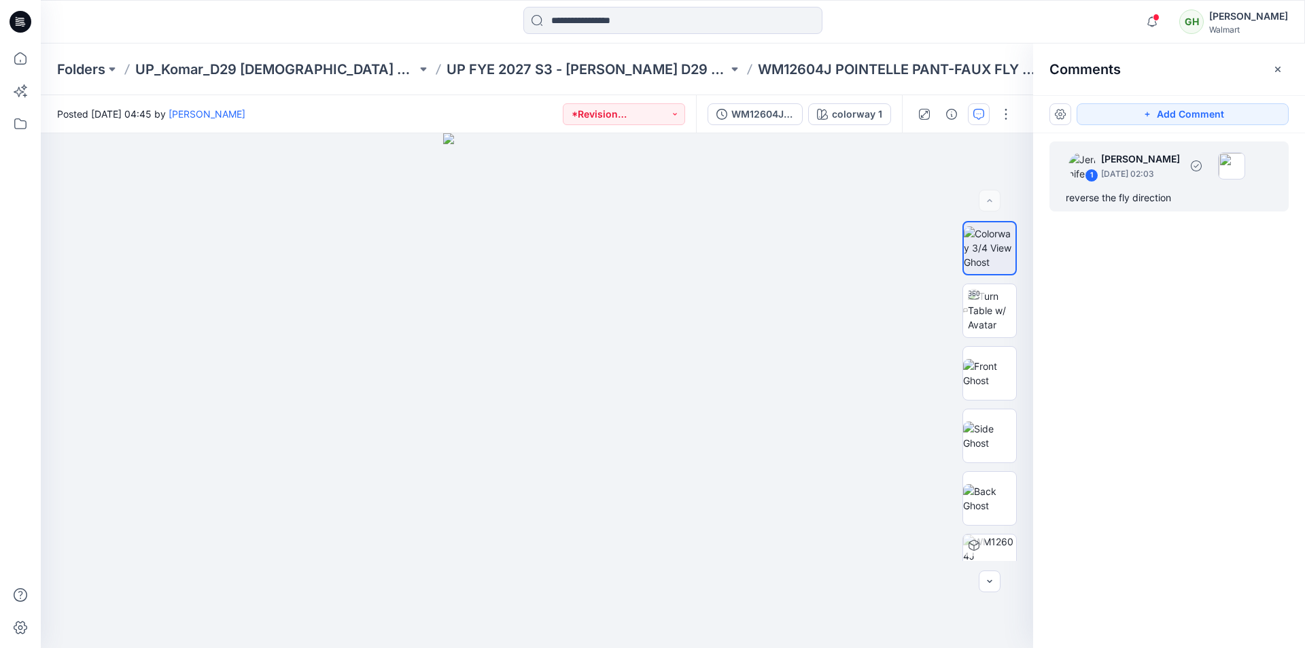
click at [1162, 205] on div "reverse the fly direction" at bounding box center [1169, 198] width 207 height 16
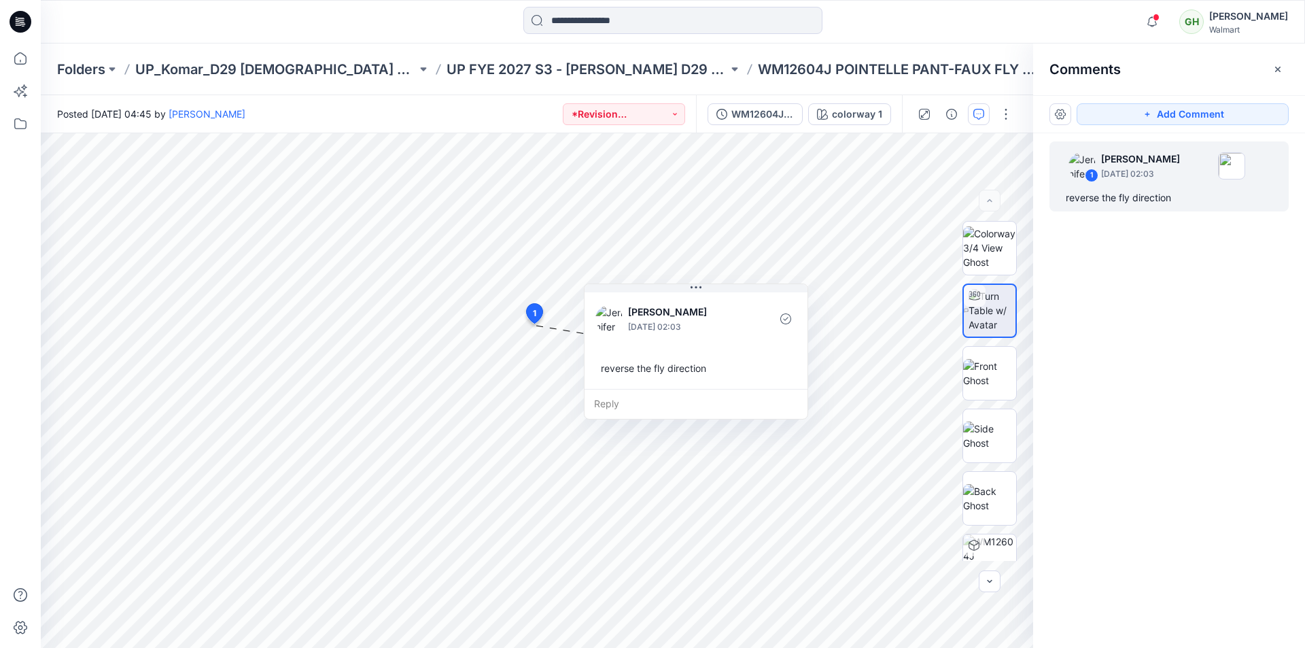
click at [1187, 304] on div "1 Jennifer Yerkes September 11, 2025 02:03 reverse the fly direction" at bounding box center [1169, 365] width 272 height 464
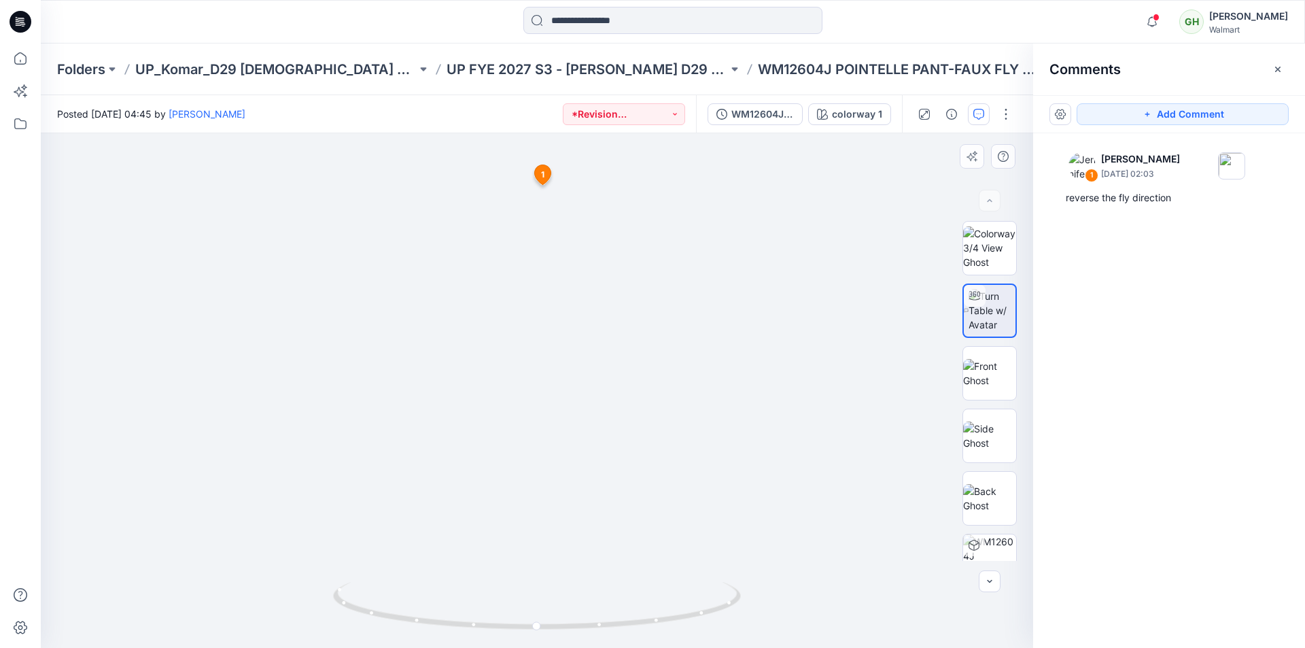
drag, startPoint x: 640, startPoint y: 404, endPoint x: 623, endPoint y: 145, distance: 258.9
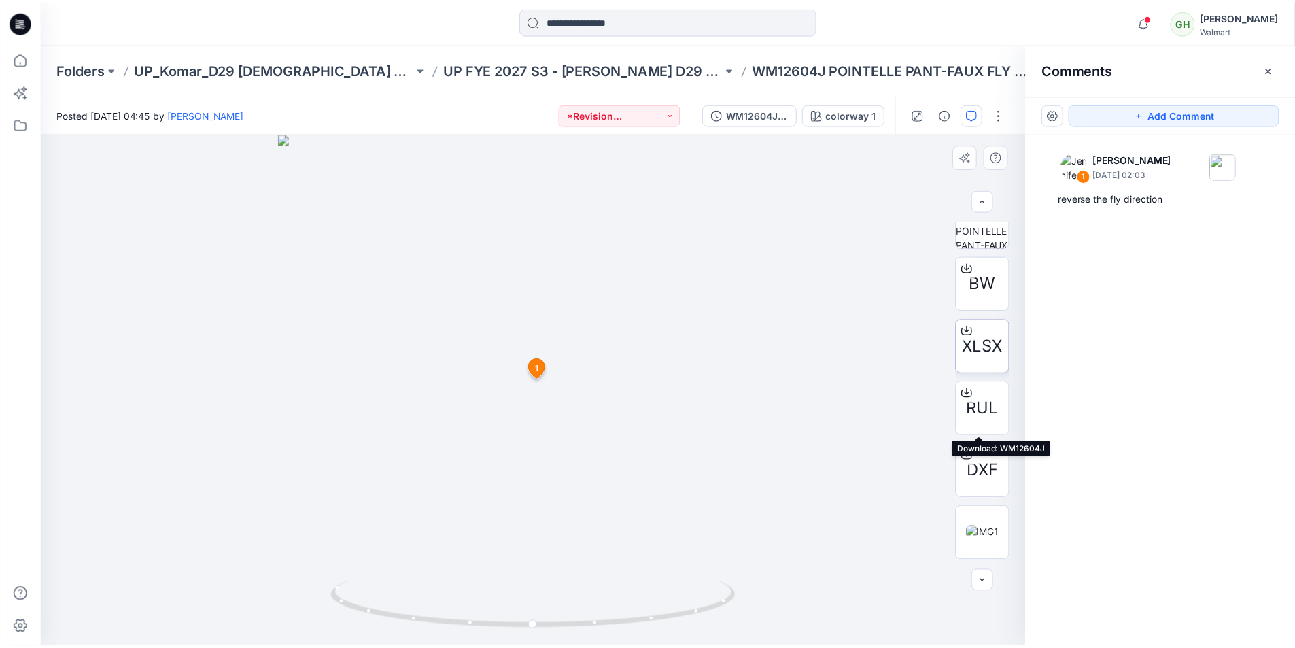
scroll to position [272, 0]
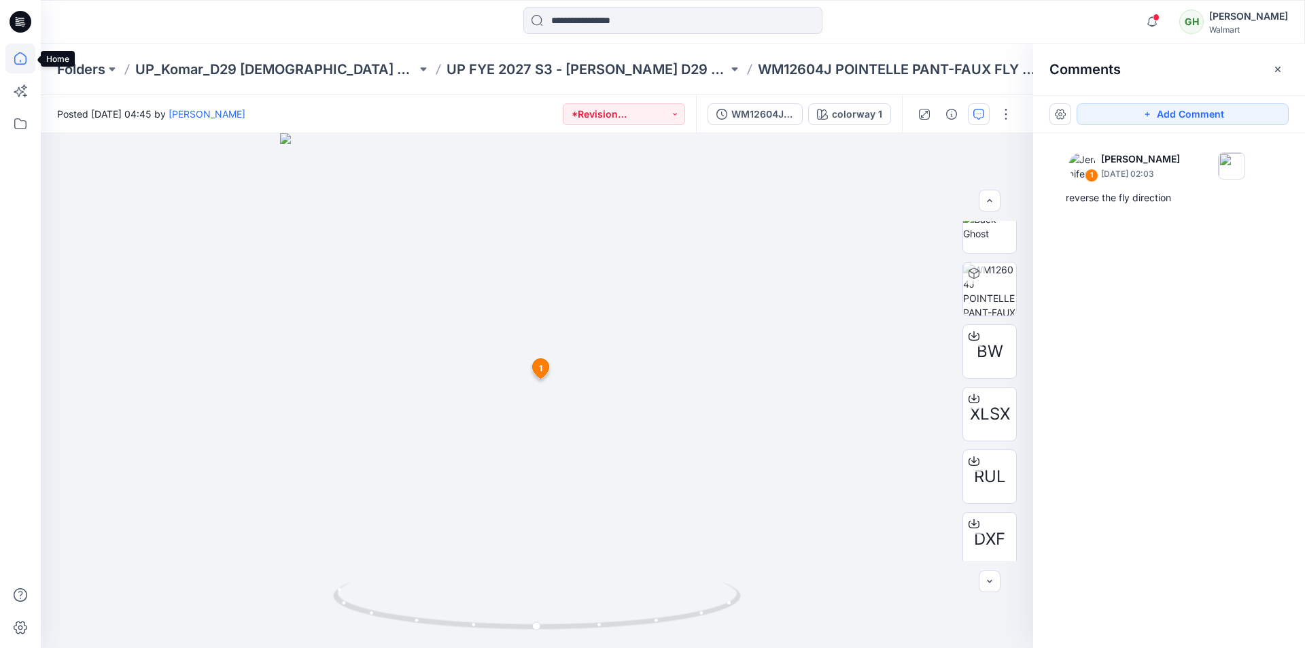
click at [24, 63] on icon at bounding box center [20, 58] width 30 height 30
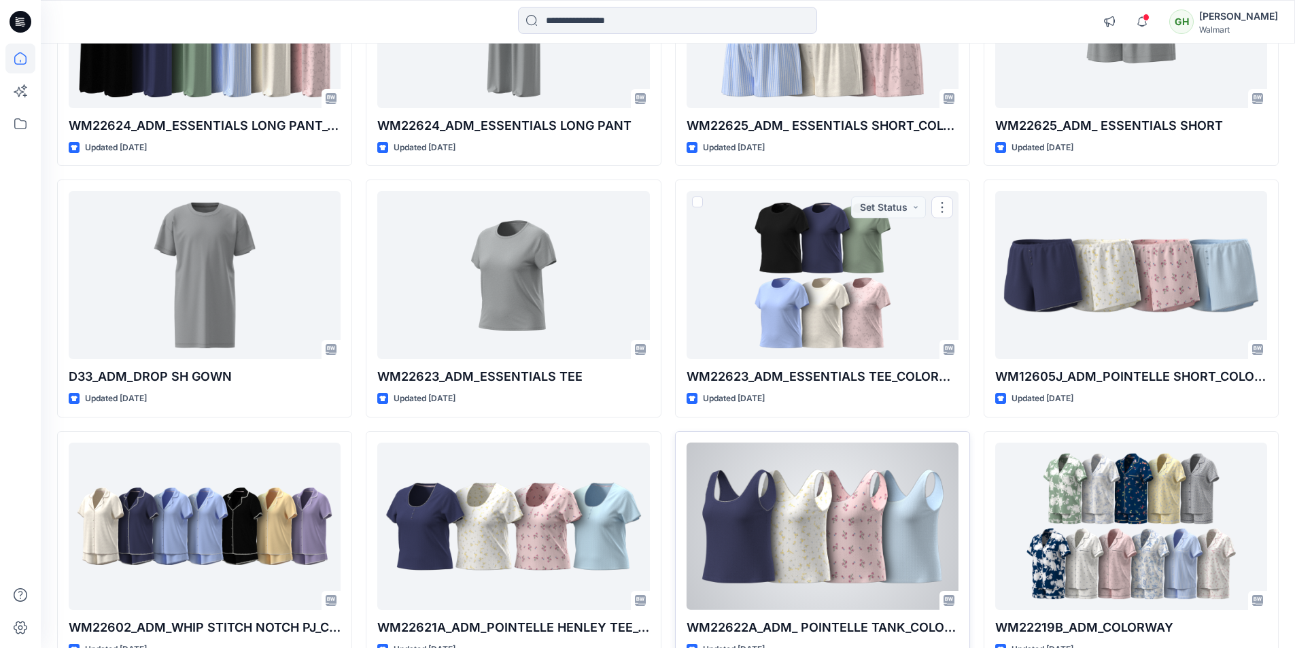
scroll to position [1155, 0]
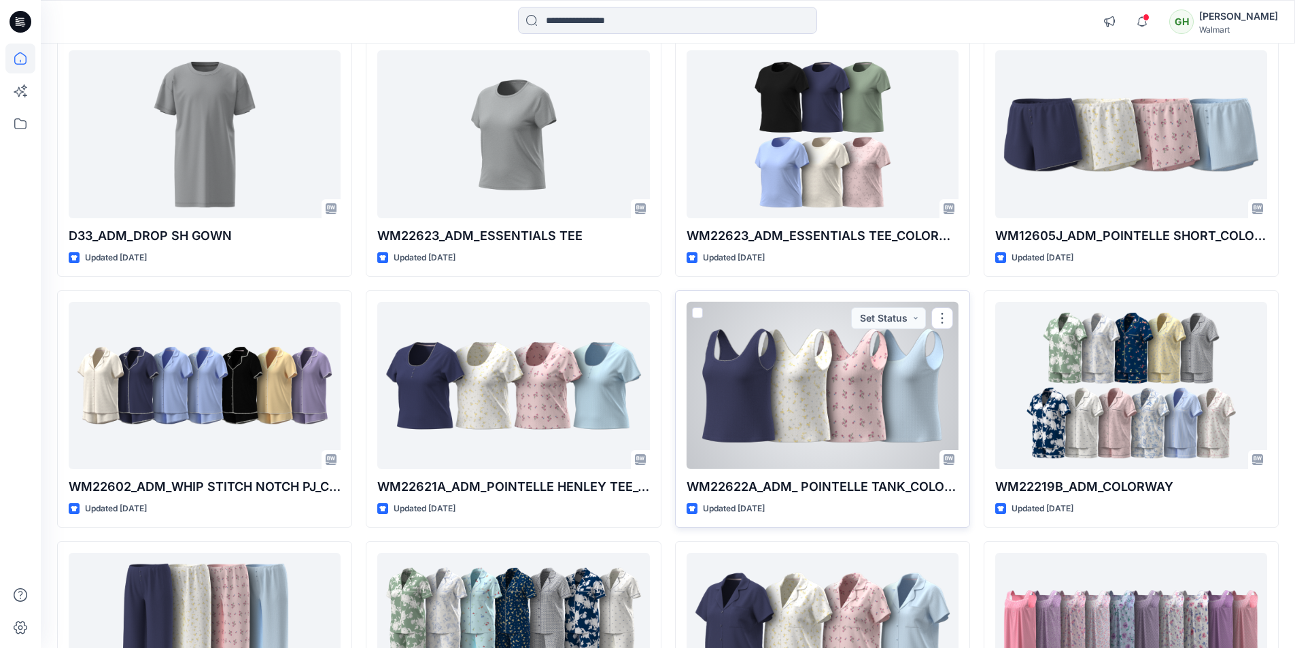
click at [831, 404] on div at bounding box center [822, 386] width 272 height 168
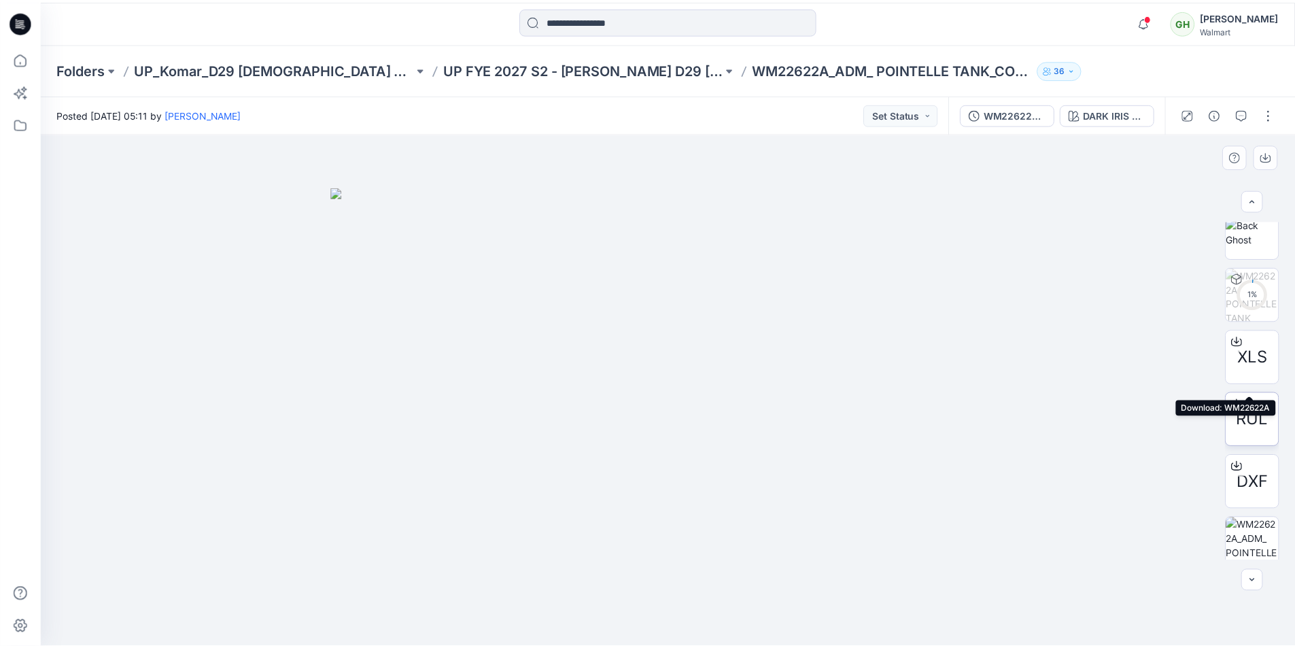
scroll to position [340, 0]
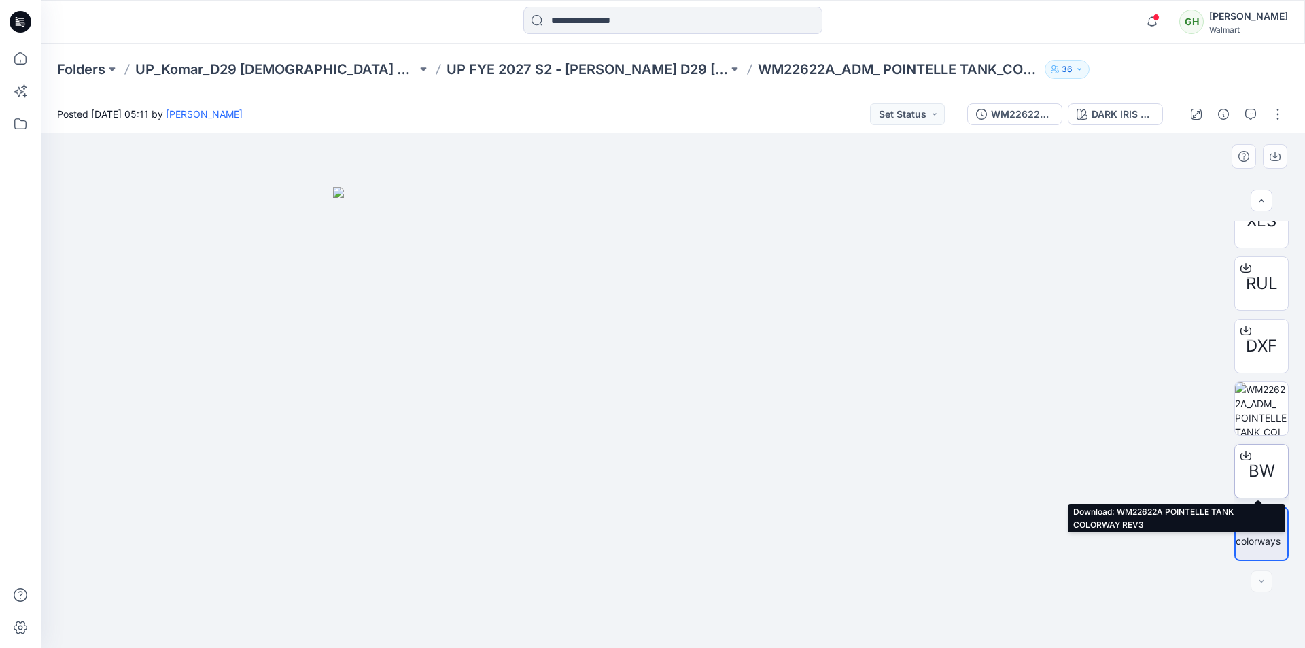
click at [1243, 453] on icon at bounding box center [1245, 453] width 5 height 7
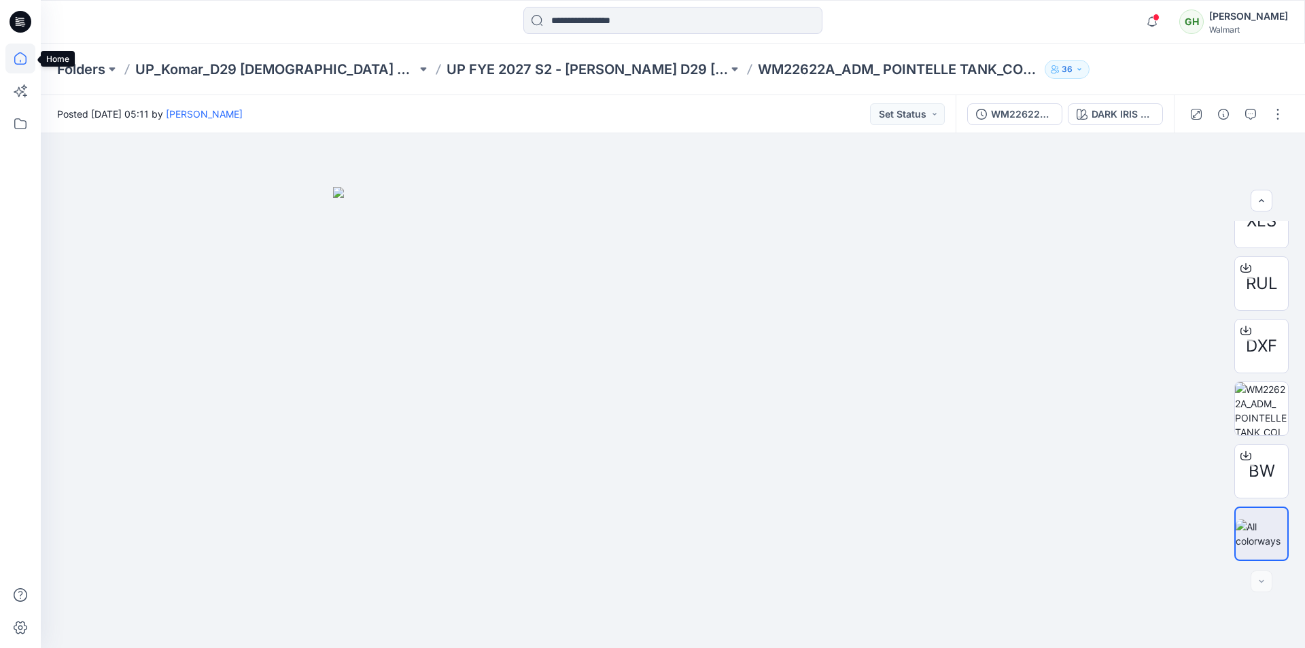
click at [16, 52] on icon at bounding box center [20, 58] width 30 height 30
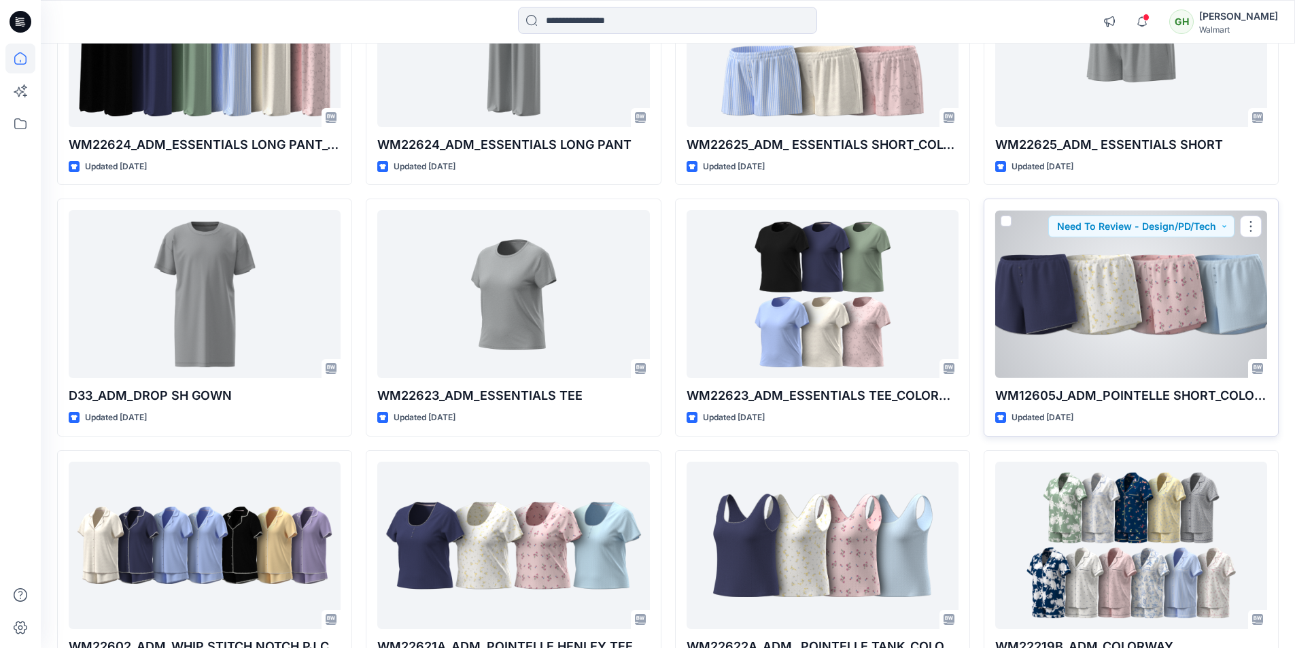
scroll to position [1019, 0]
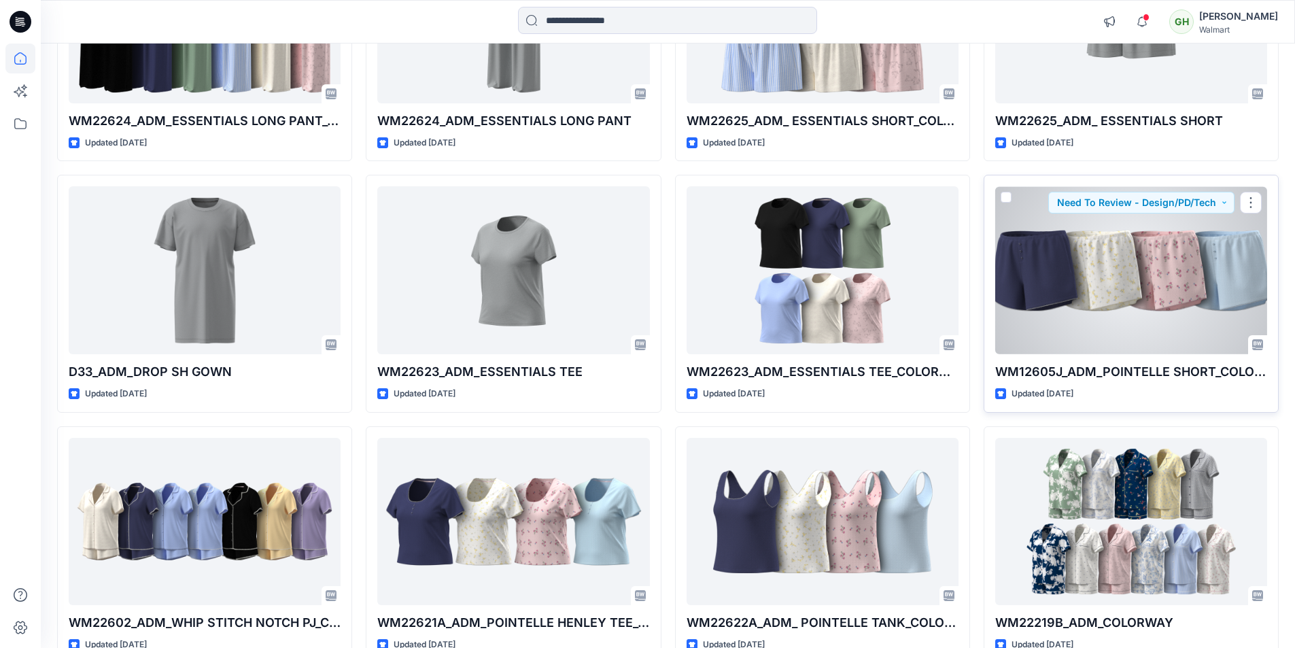
click at [1147, 340] on div at bounding box center [1131, 270] width 272 height 168
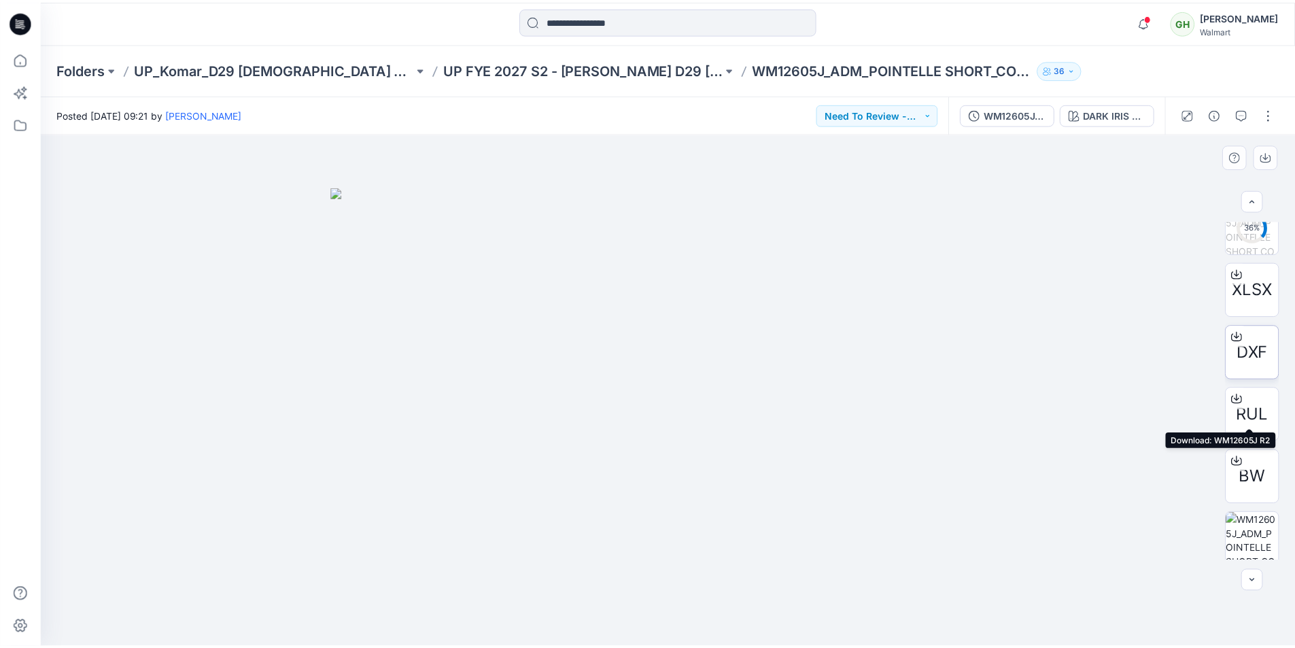
scroll to position [402, 0]
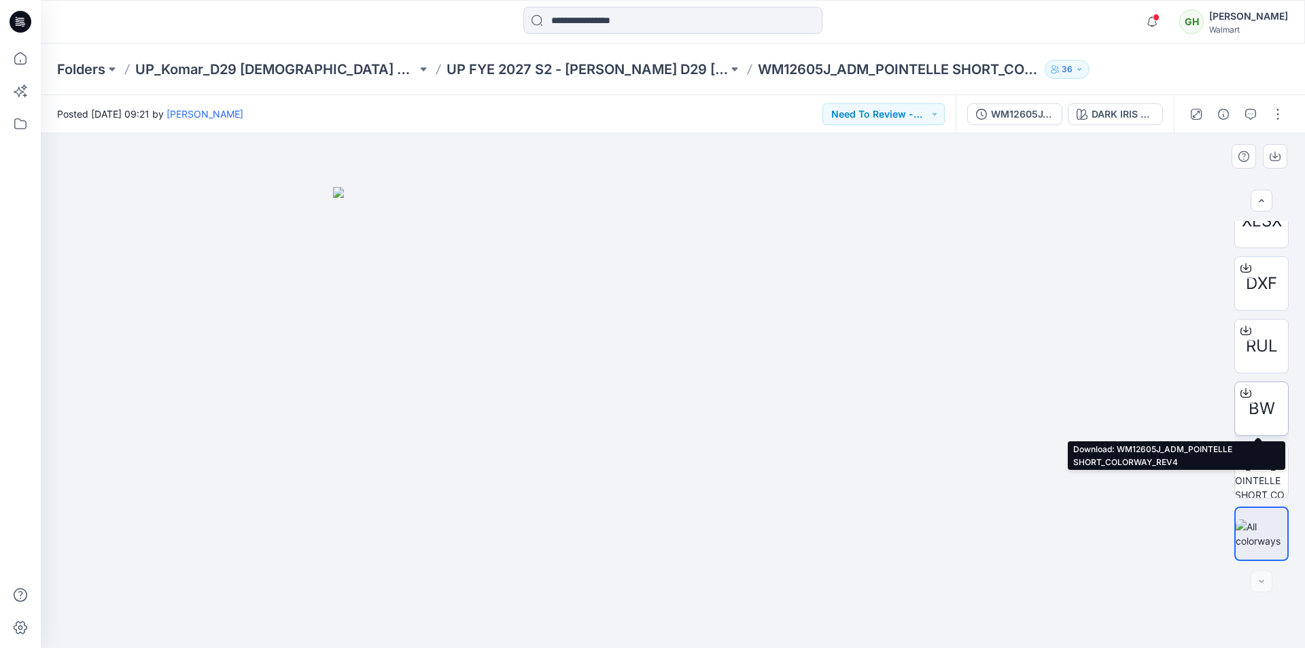
click at [1241, 392] on icon at bounding box center [1245, 392] width 11 height 11
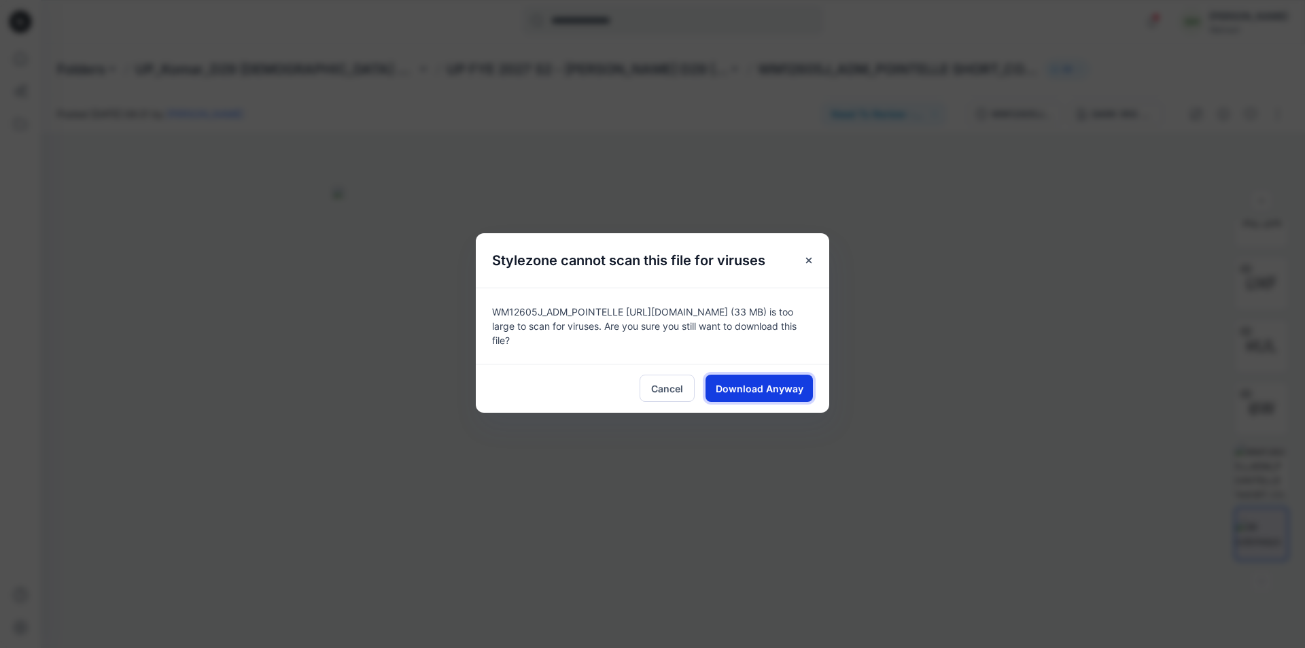
click at [763, 384] on span "Download Anyway" at bounding box center [760, 388] width 88 height 14
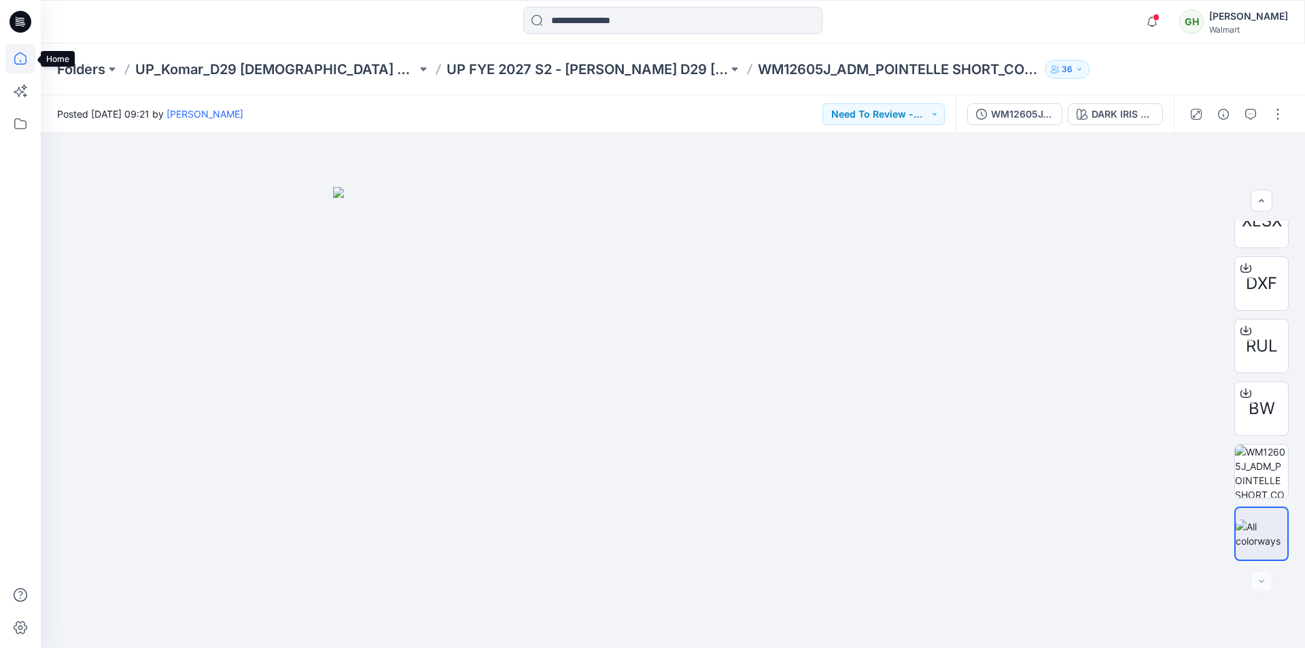
click at [16, 58] on icon at bounding box center [20, 58] width 30 height 30
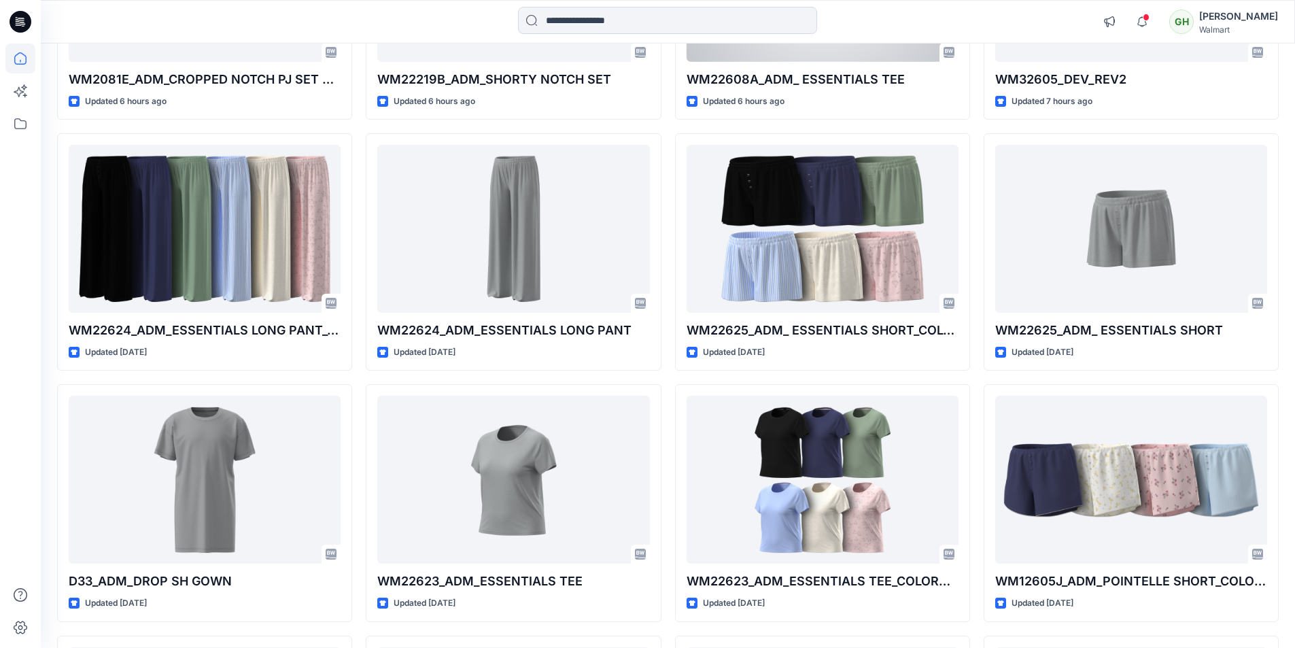
scroll to position [816, 0]
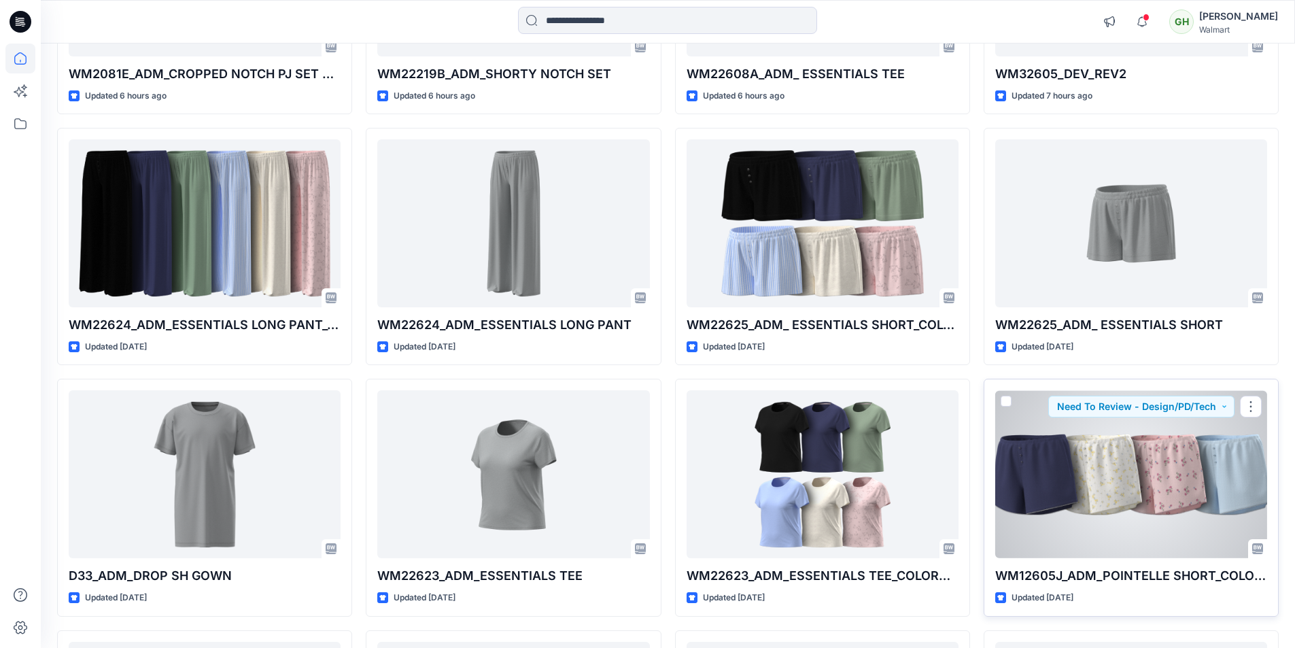
click at [1166, 485] on div at bounding box center [1131, 474] width 272 height 168
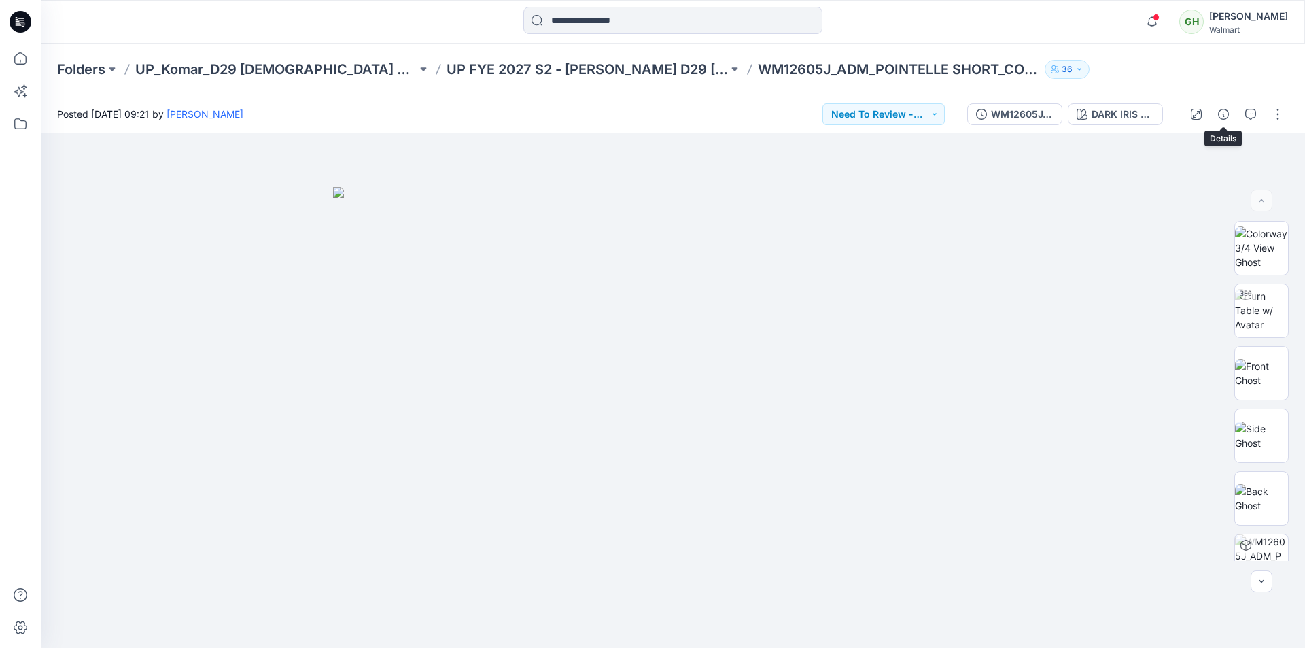
click at [1225, 116] on icon "button" at bounding box center [1223, 114] width 11 height 11
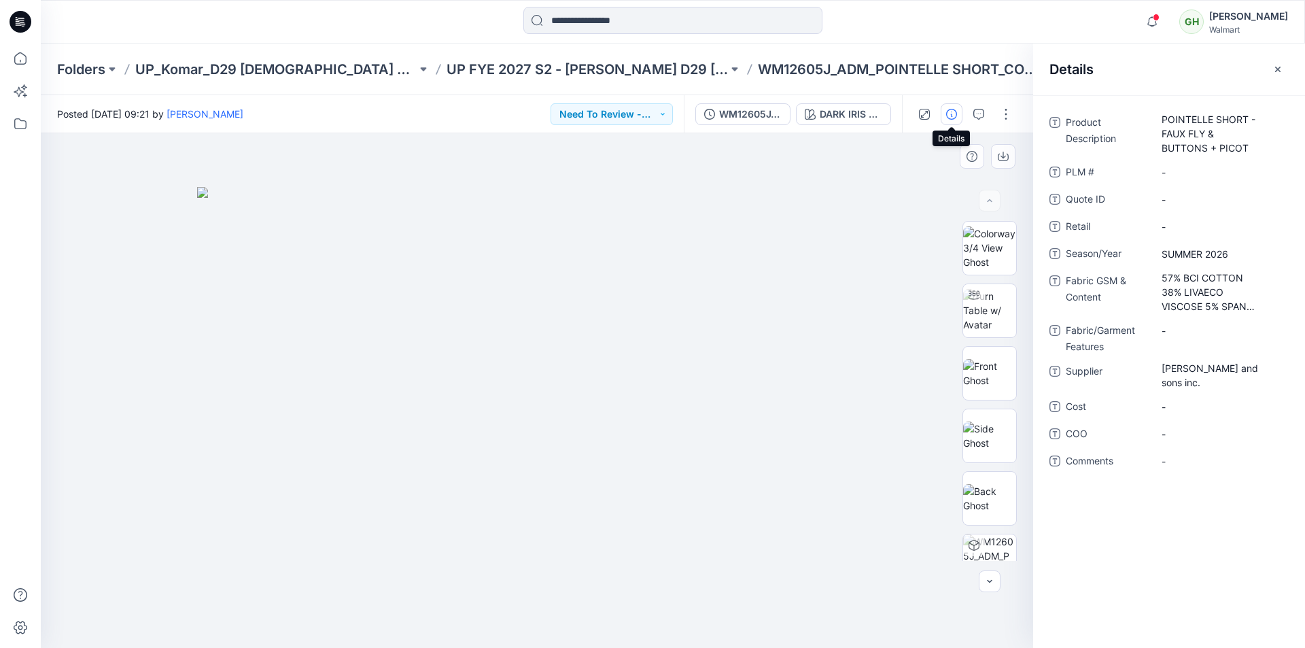
drag, startPoint x: 1284, startPoint y: 65, endPoint x: 1036, endPoint y: 134, distance: 256.9
click at [1285, 66] on button "button" at bounding box center [1278, 69] width 22 height 22
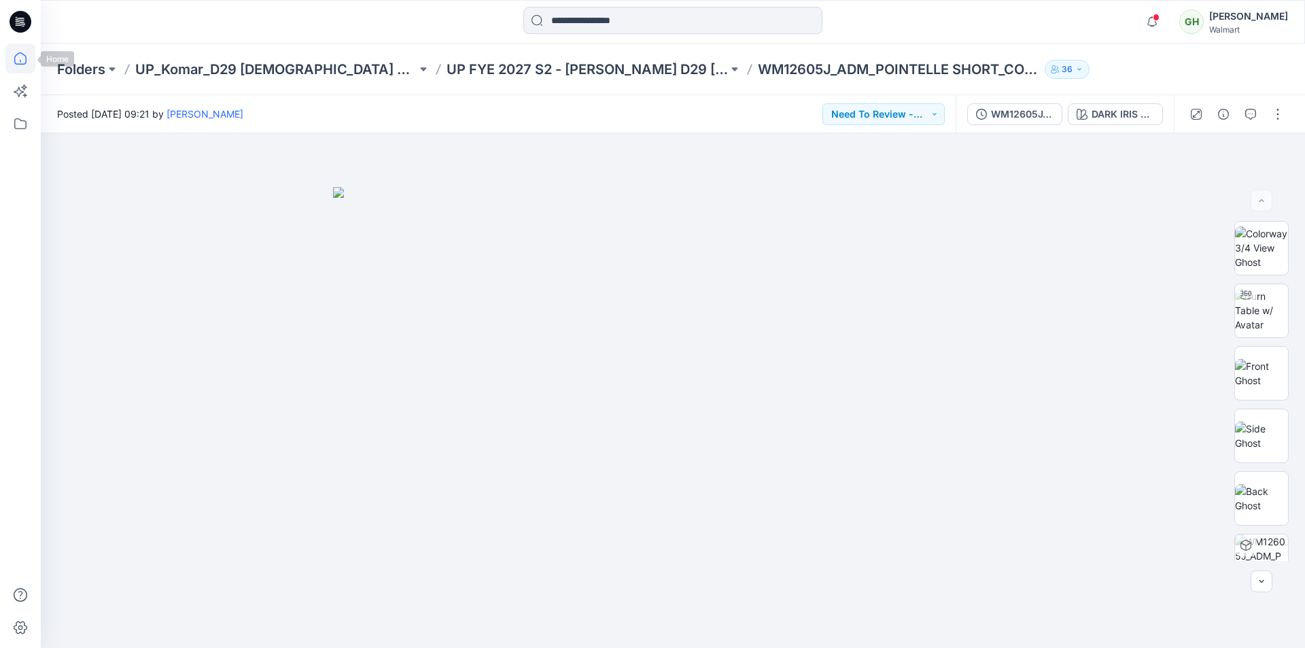
click at [27, 63] on icon at bounding box center [20, 58] width 30 height 30
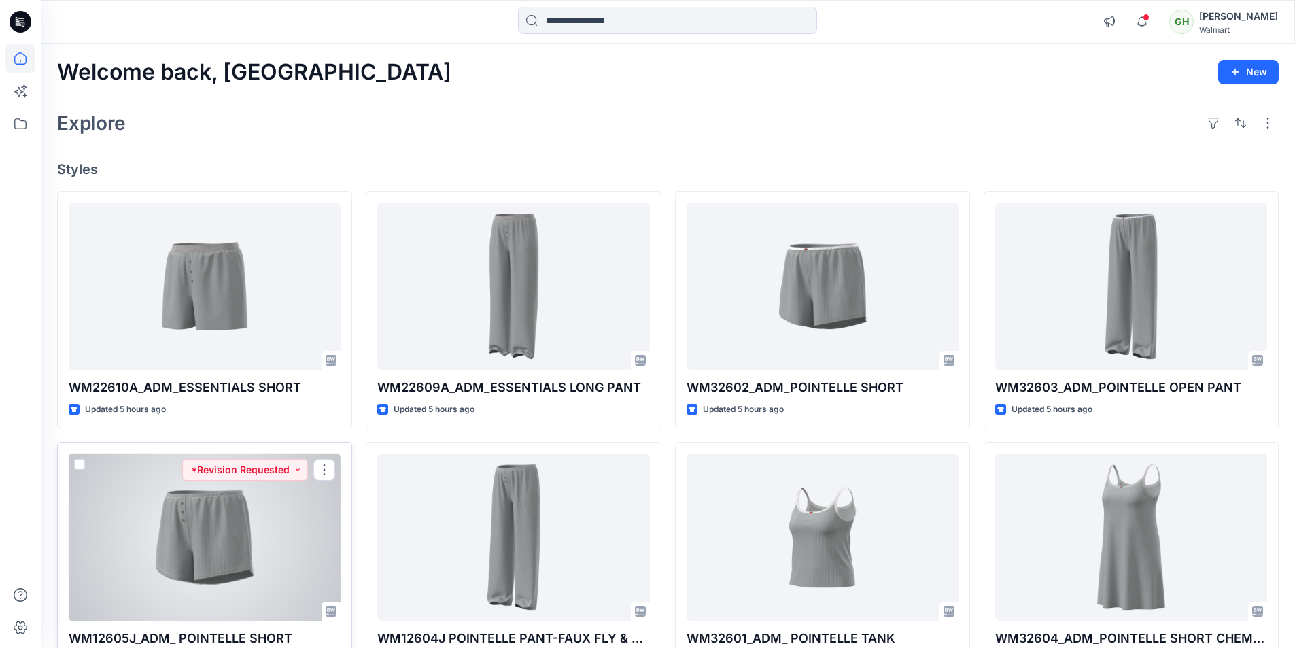
click at [225, 542] on div at bounding box center [205, 537] width 272 height 168
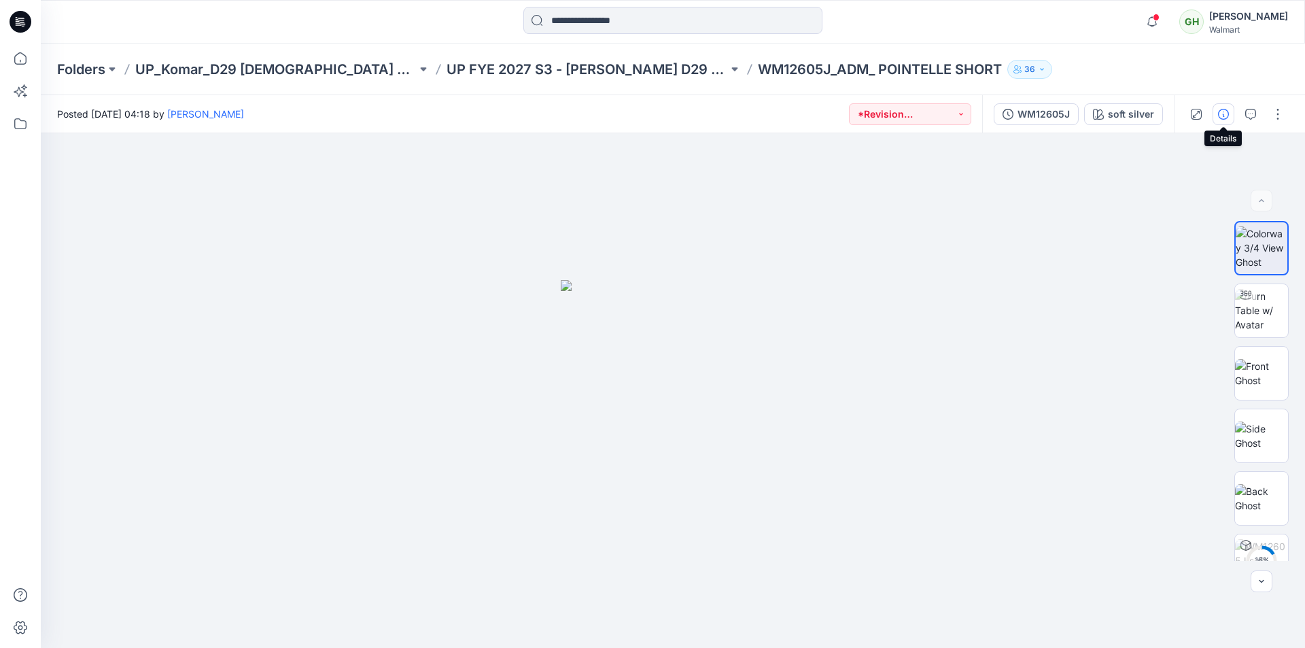
click at [1219, 115] on icon "button" at bounding box center [1223, 114] width 11 height 11
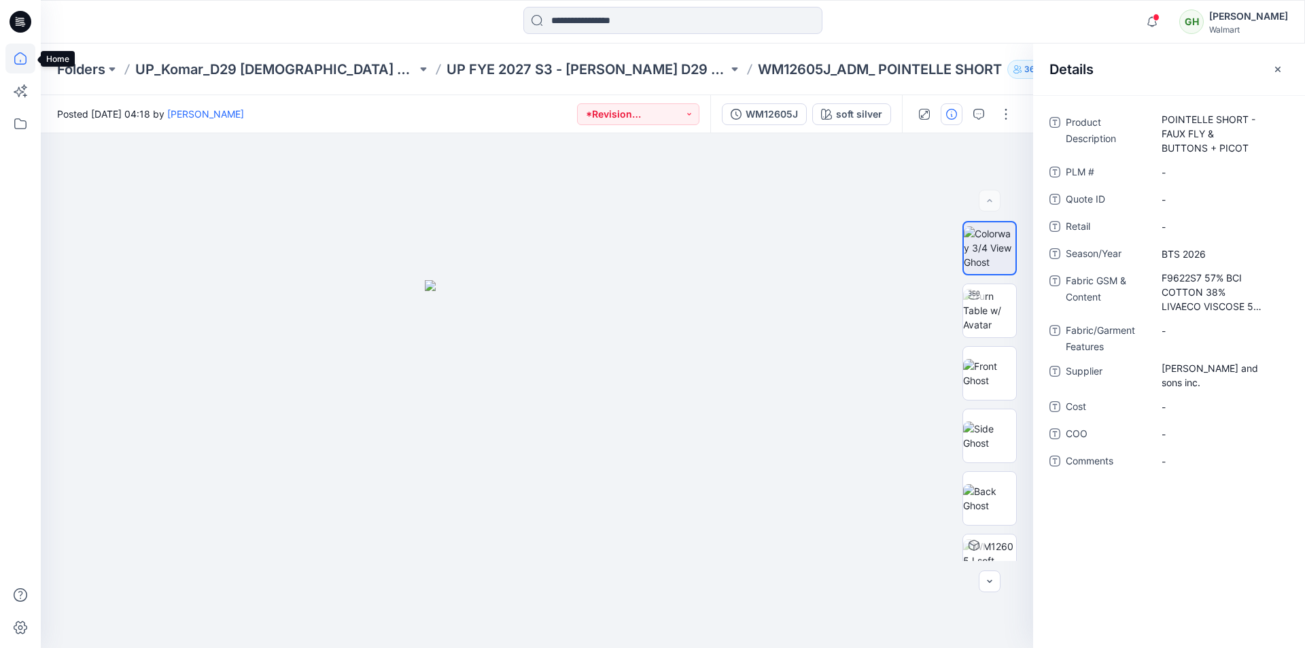
click at [22, 58] on icon at bounding box center [20, 58] width 30 height 30
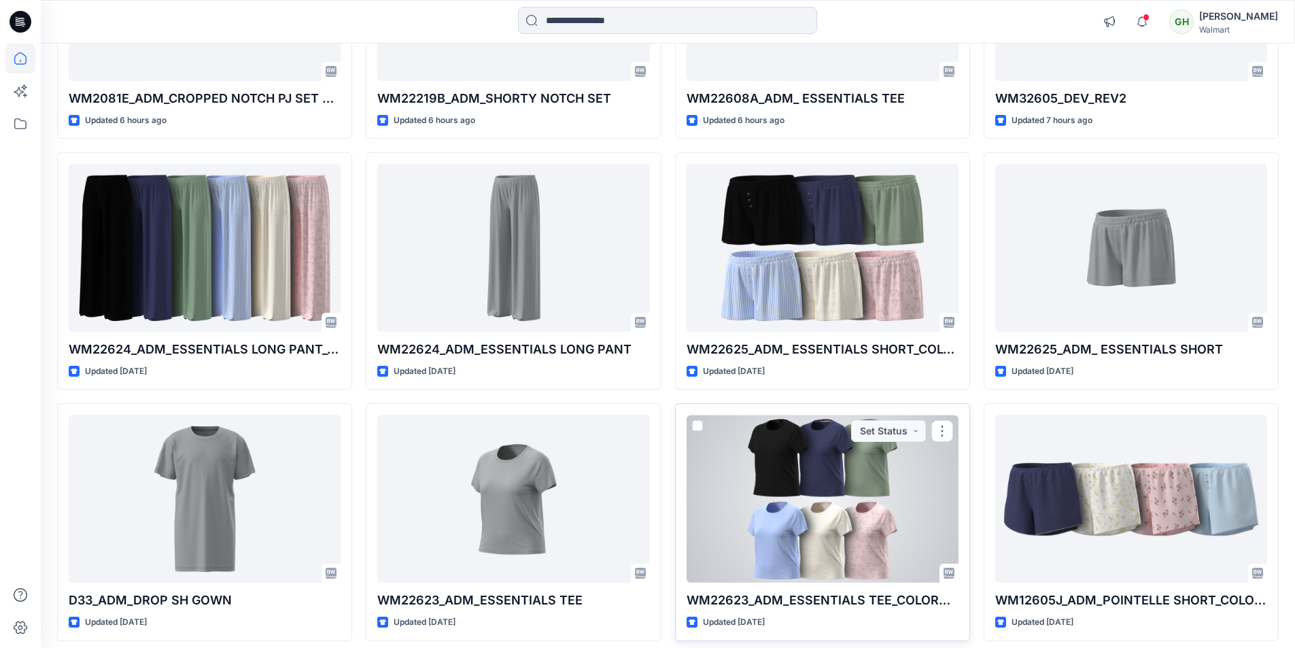
scroll to position [816, 0]
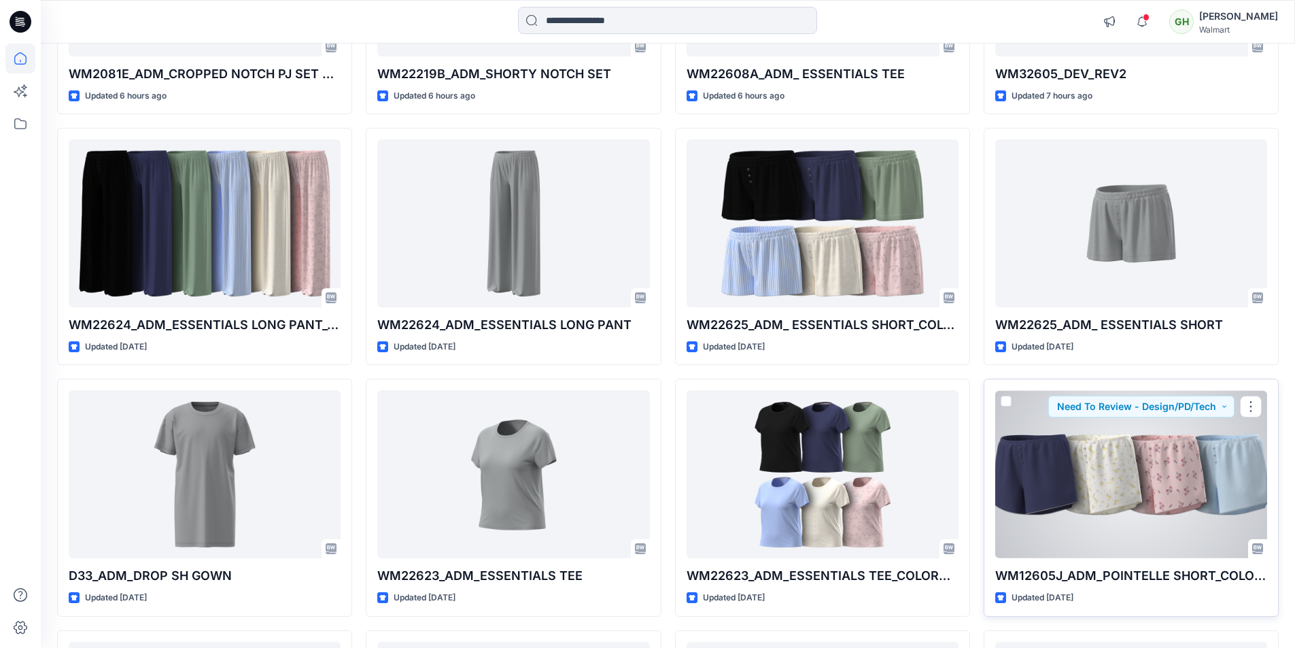
click at [1126, 505] on div at bounding box center [1131, 474] width 272 height 168
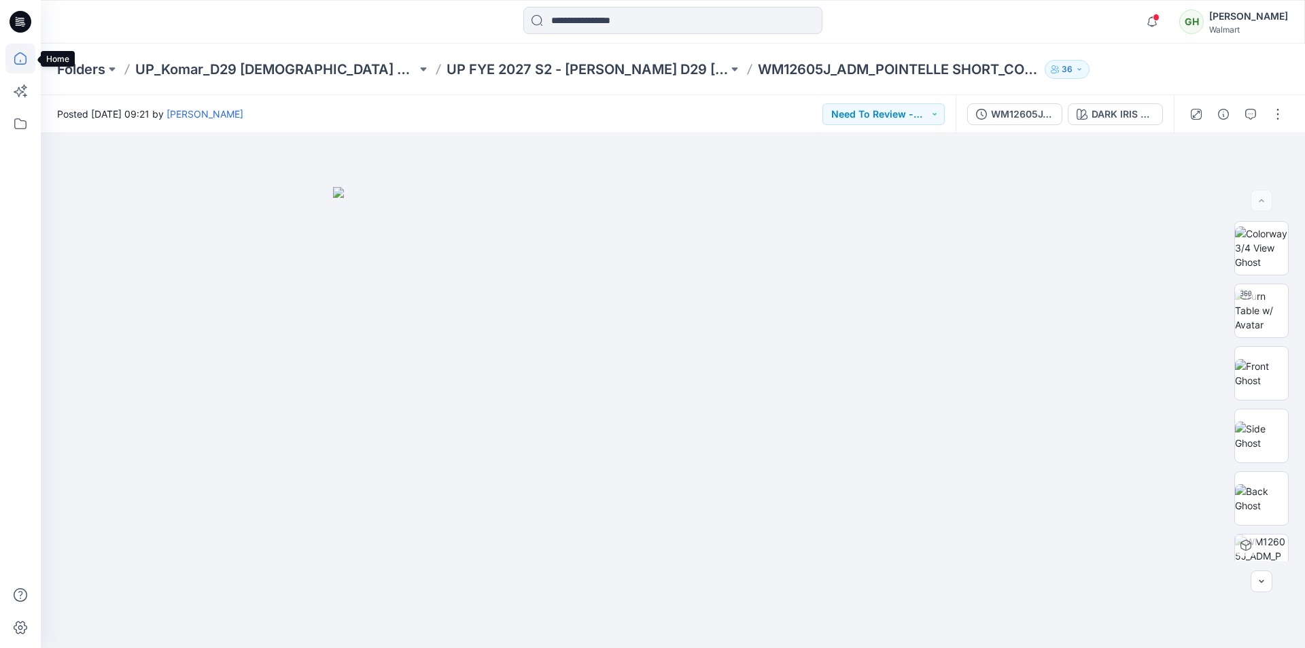
click at [19, 62] on icon at bounding box center [20, 58] width 30 height 30
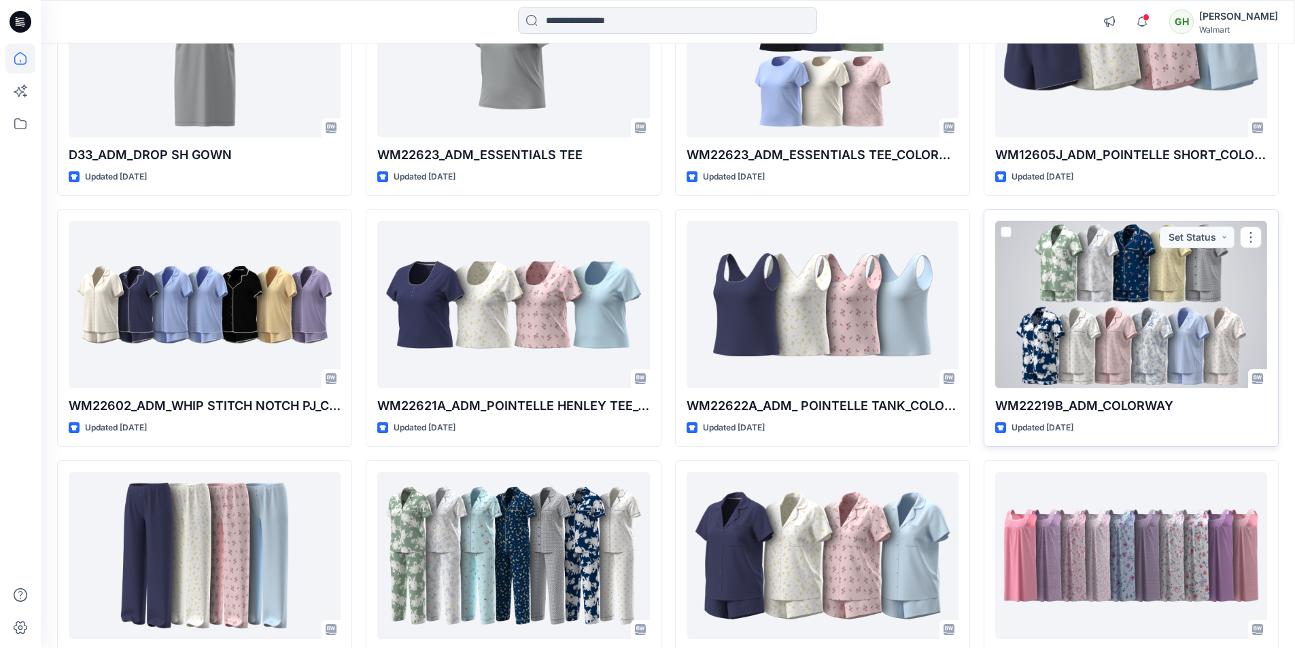
scroll to position [1168, 0]
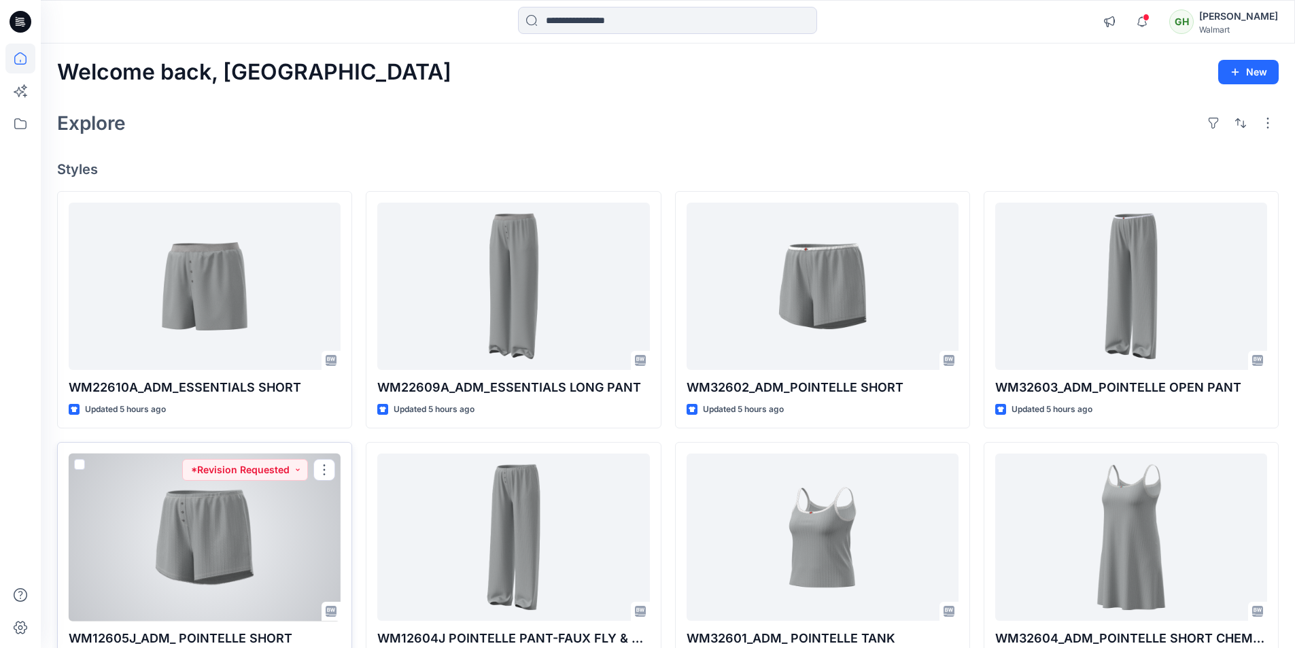
click at [209, 505] on div at bounding box center [205, 537] width 272 height 168
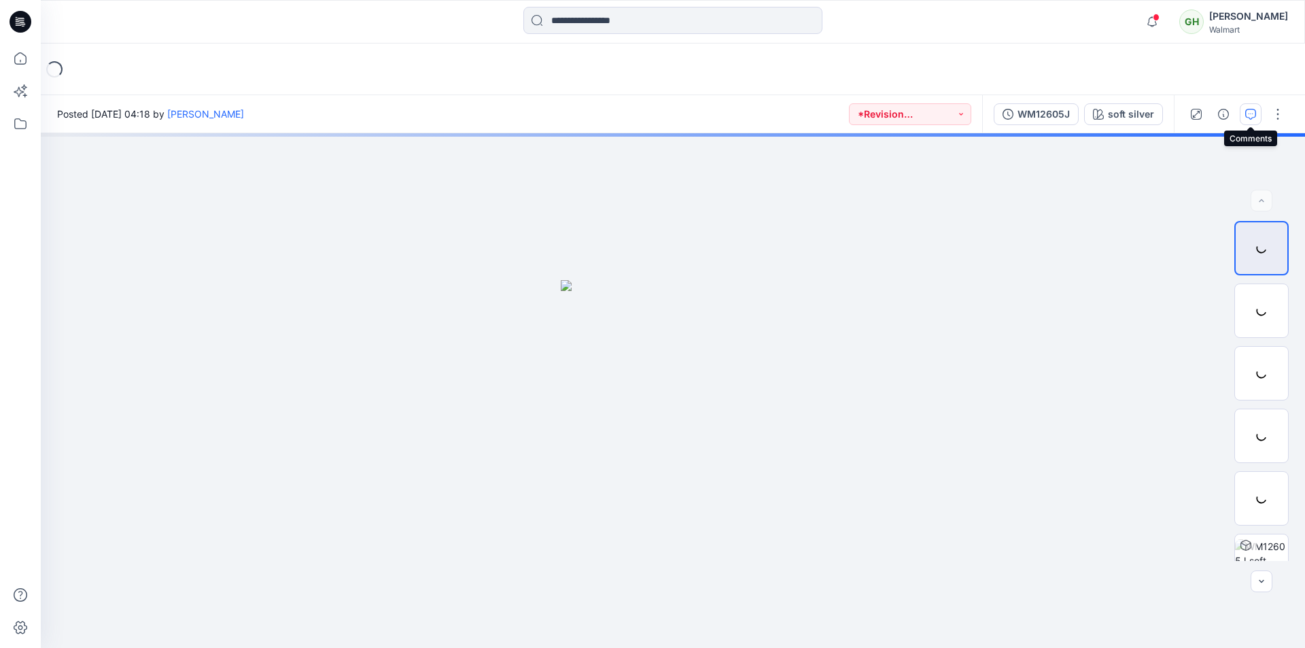
click at [1249, 116] on icon "button" at bounding box center [1250, 114] width 11 height 11
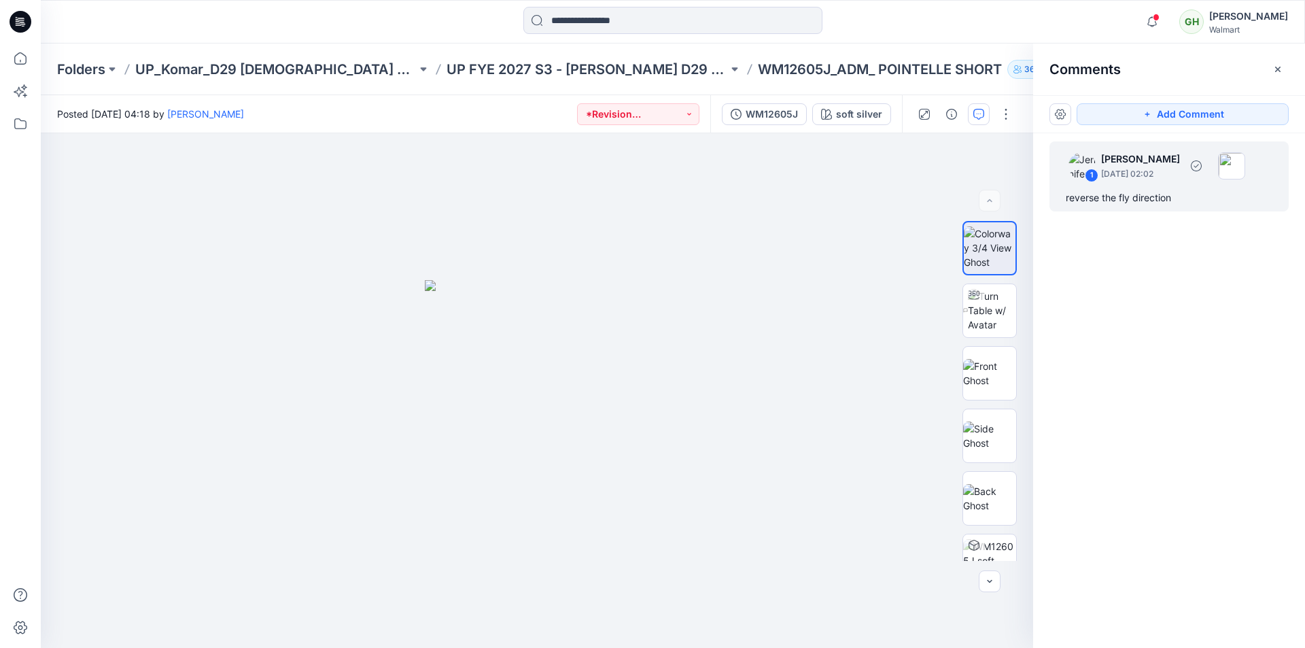
click at [1114, 200] on div "reverse the fly direction" at bounding box center [1169, 198] width 207 height 16
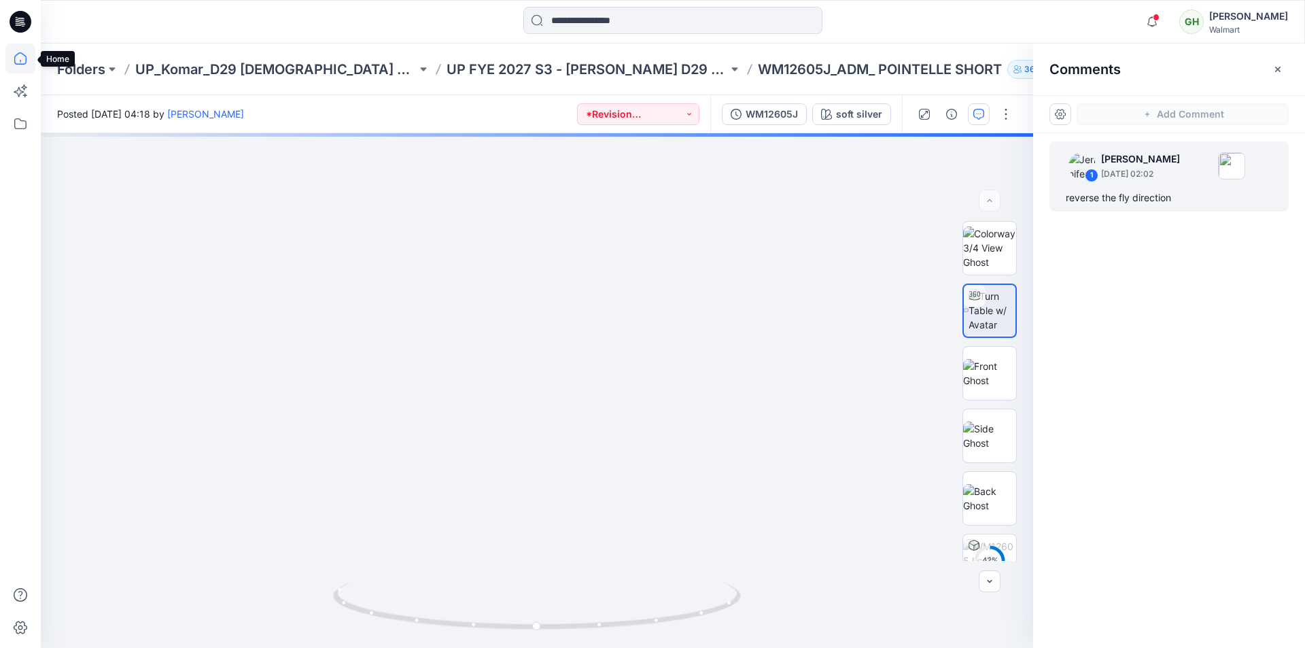
click at [14, 58] on icon at bounding box center [20, 58] width 30 height 30
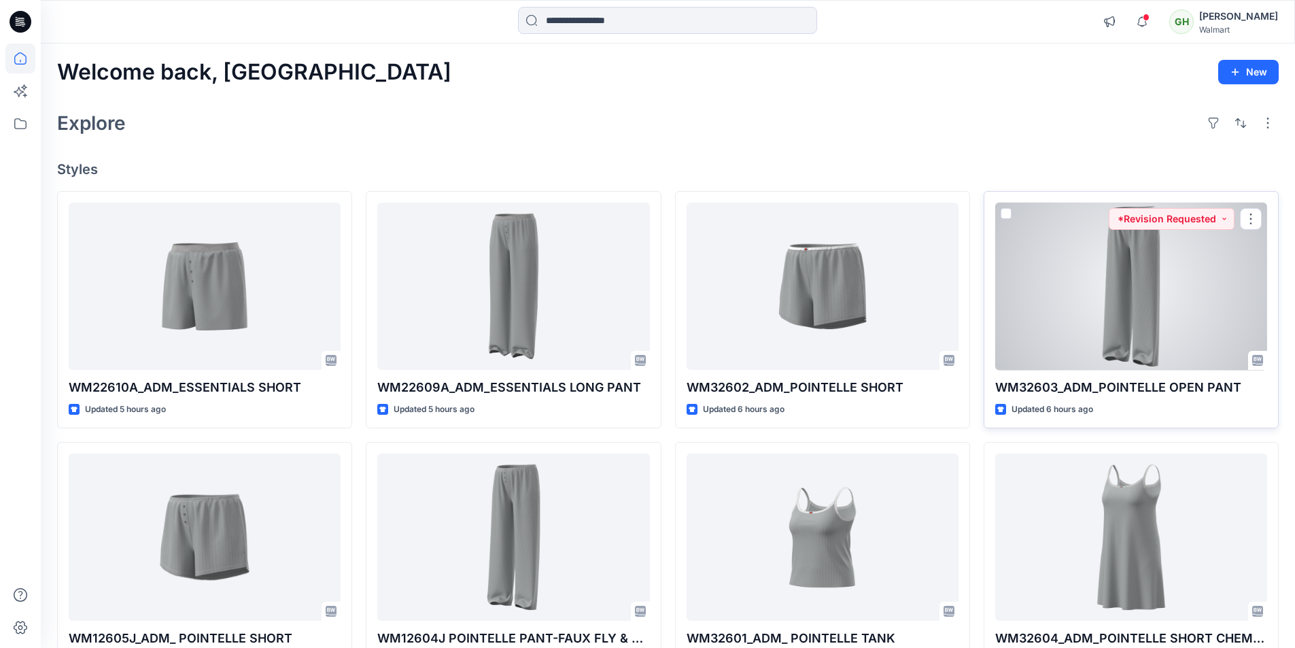
click at [1132, 269] on div at bounding box center [1131, 287] width 272 height 168
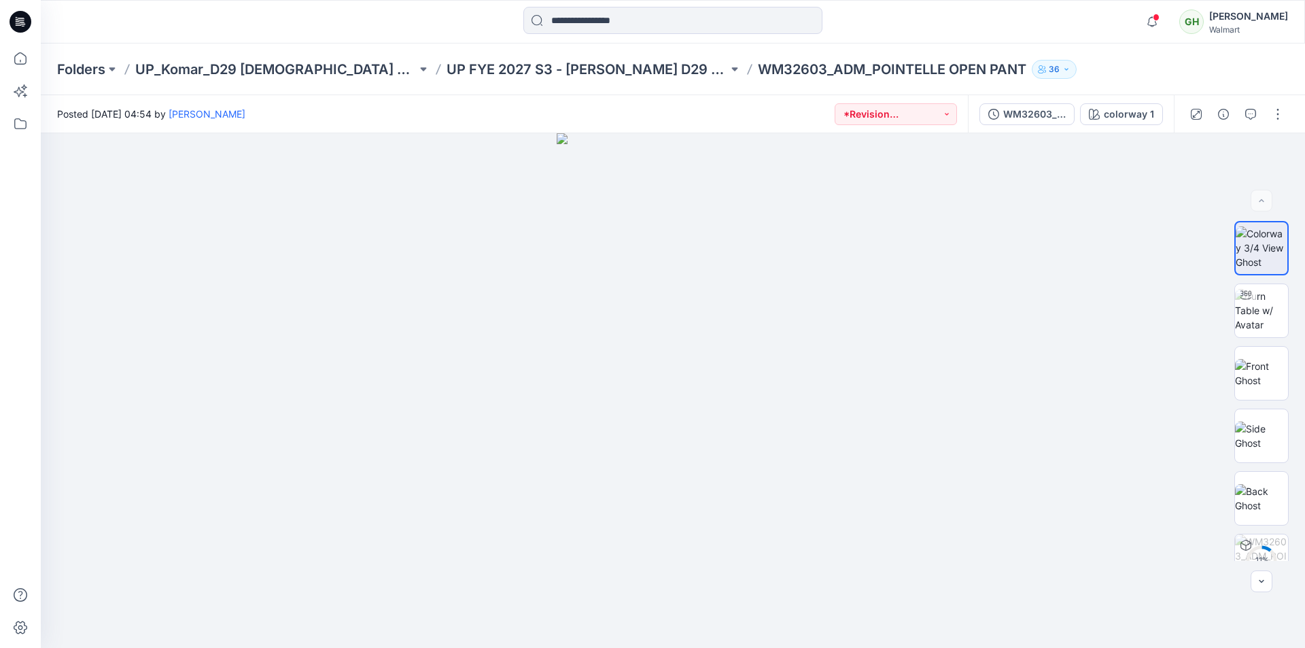
drag, startPoint x: 703, startPoint y: 203, endPoint x: 819, endPoint y: 3, distance: 230.2
click at [1251, 111] on icon "button" at bounding box center [1250, 114] width 11 height 11
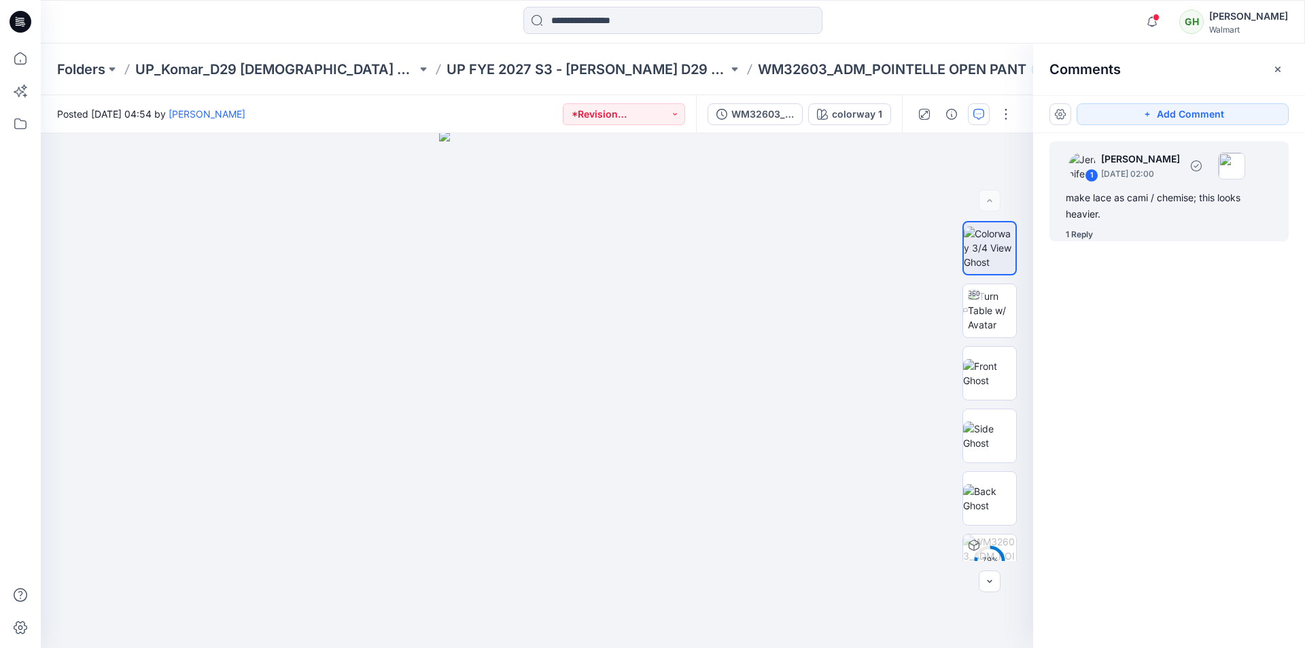
click at [1131, 198] on div "make lace as cami / chemise; this looks heavier." at bounding box center [1169, 206] width 207 height 33
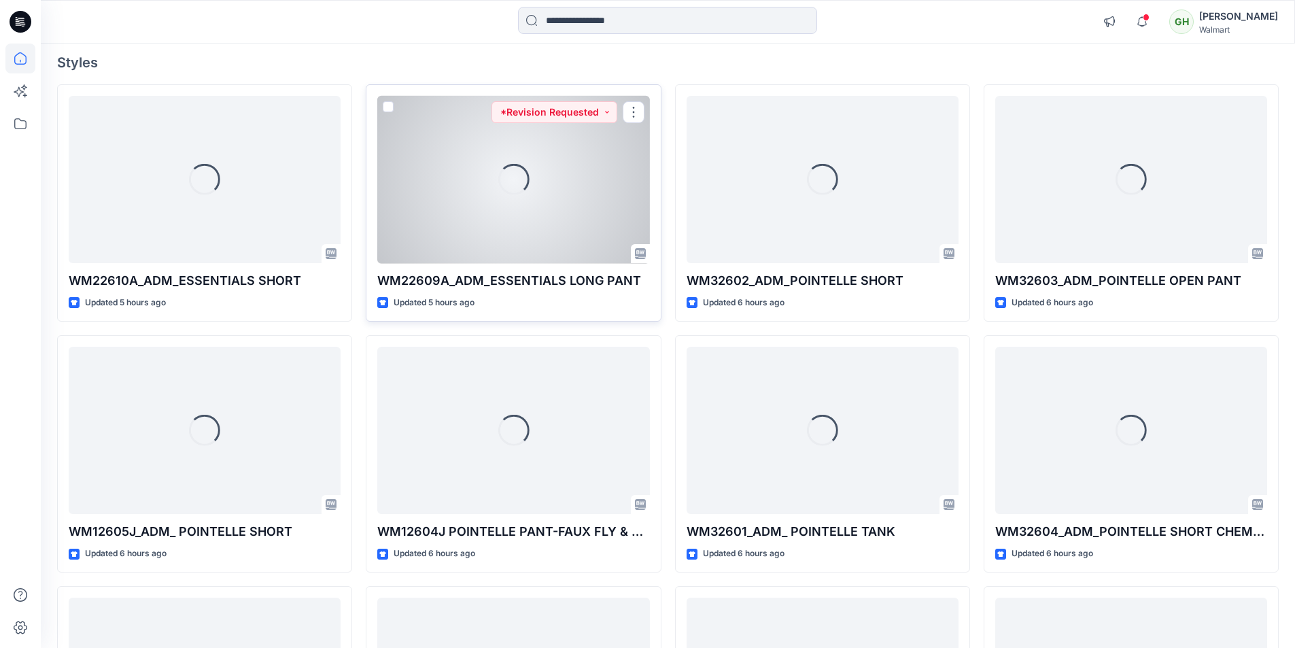
scroll to position [204, 0]
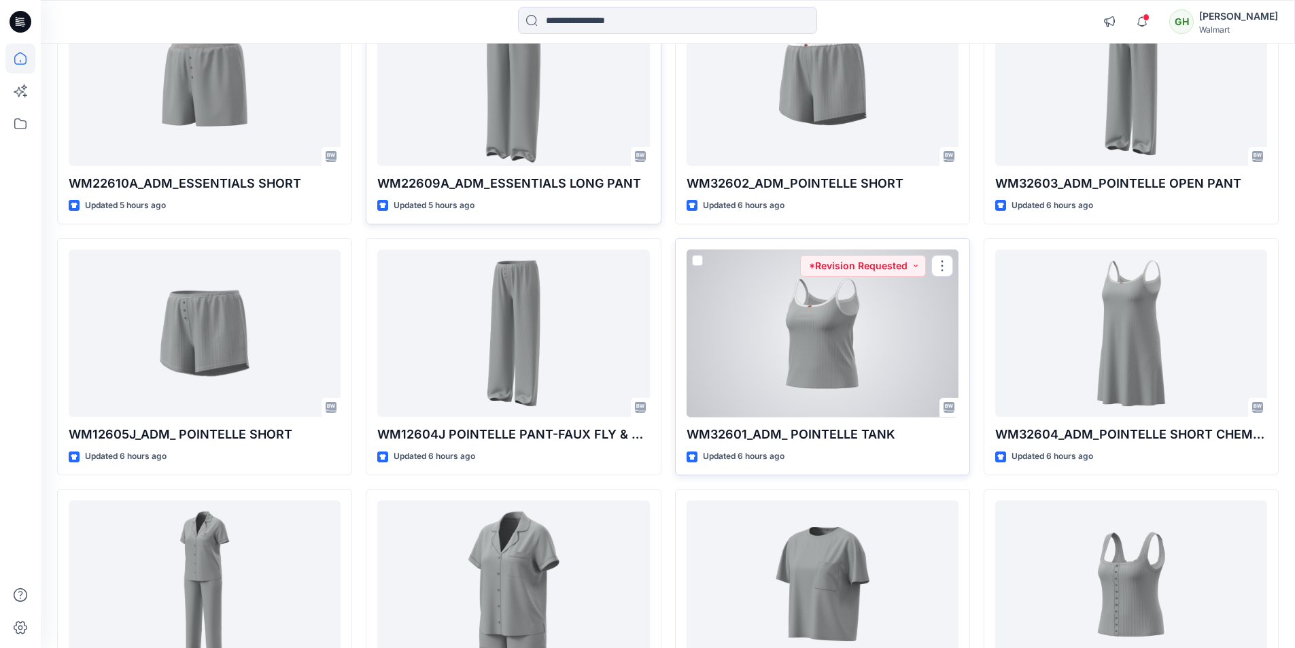
click at [845, 363] on div at bounding box center [822, 333] width 272 height 168
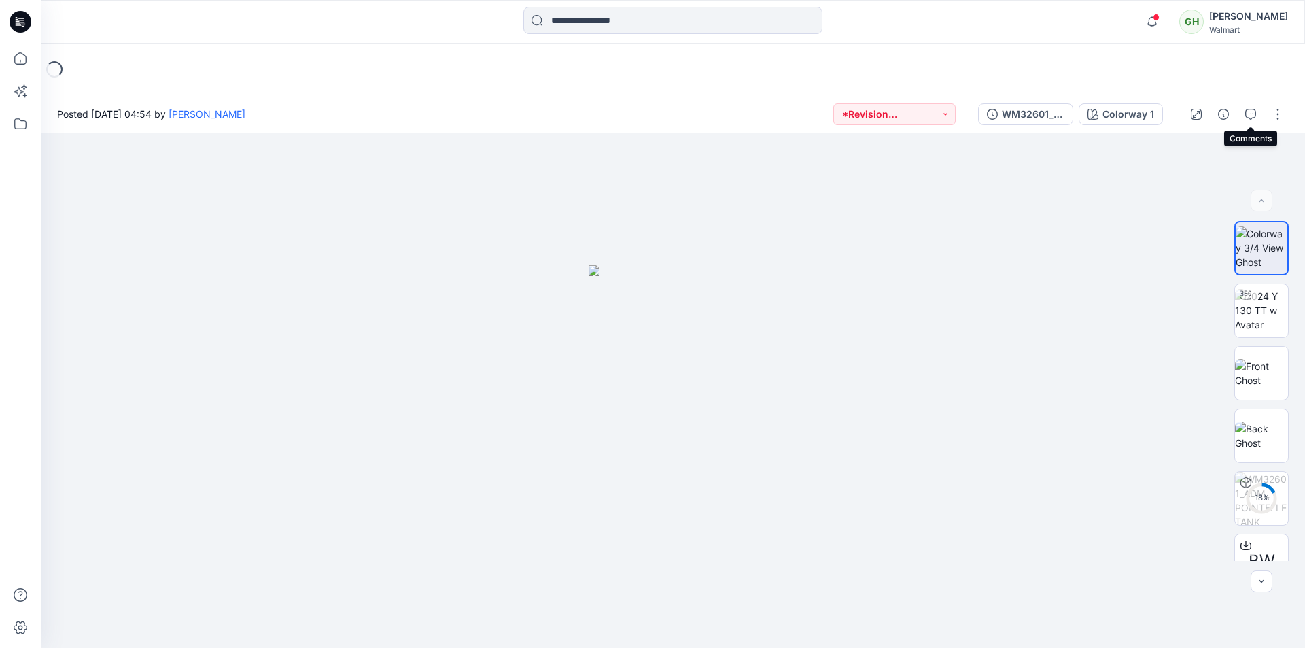
click at [1255, 111] on icon "button" at bounding box center [1250, 114] width 11 height 11
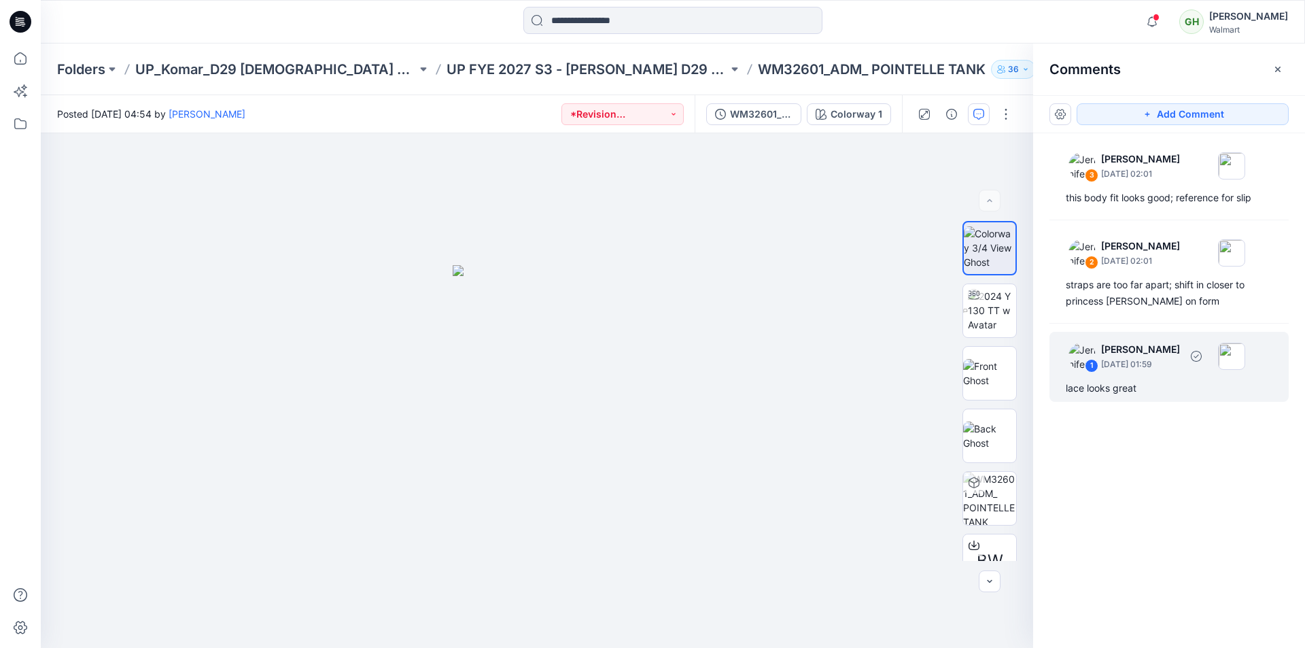
click at [1125, 381] on div "lace looks great" at bounding box center [1169, 388] width 207 height 16
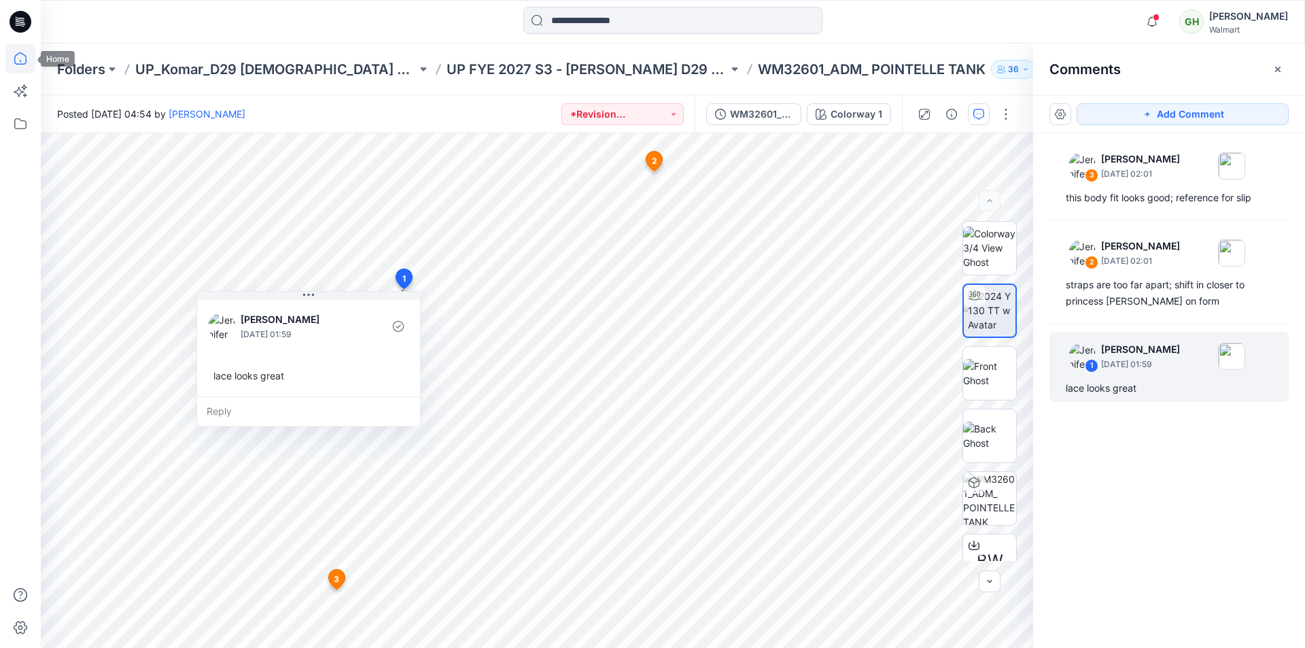
click at [17, 58] on icon at bounding box center [20, 58] width 30 height 30
